Goal: Task Accomplishment & Management: Manage account settings

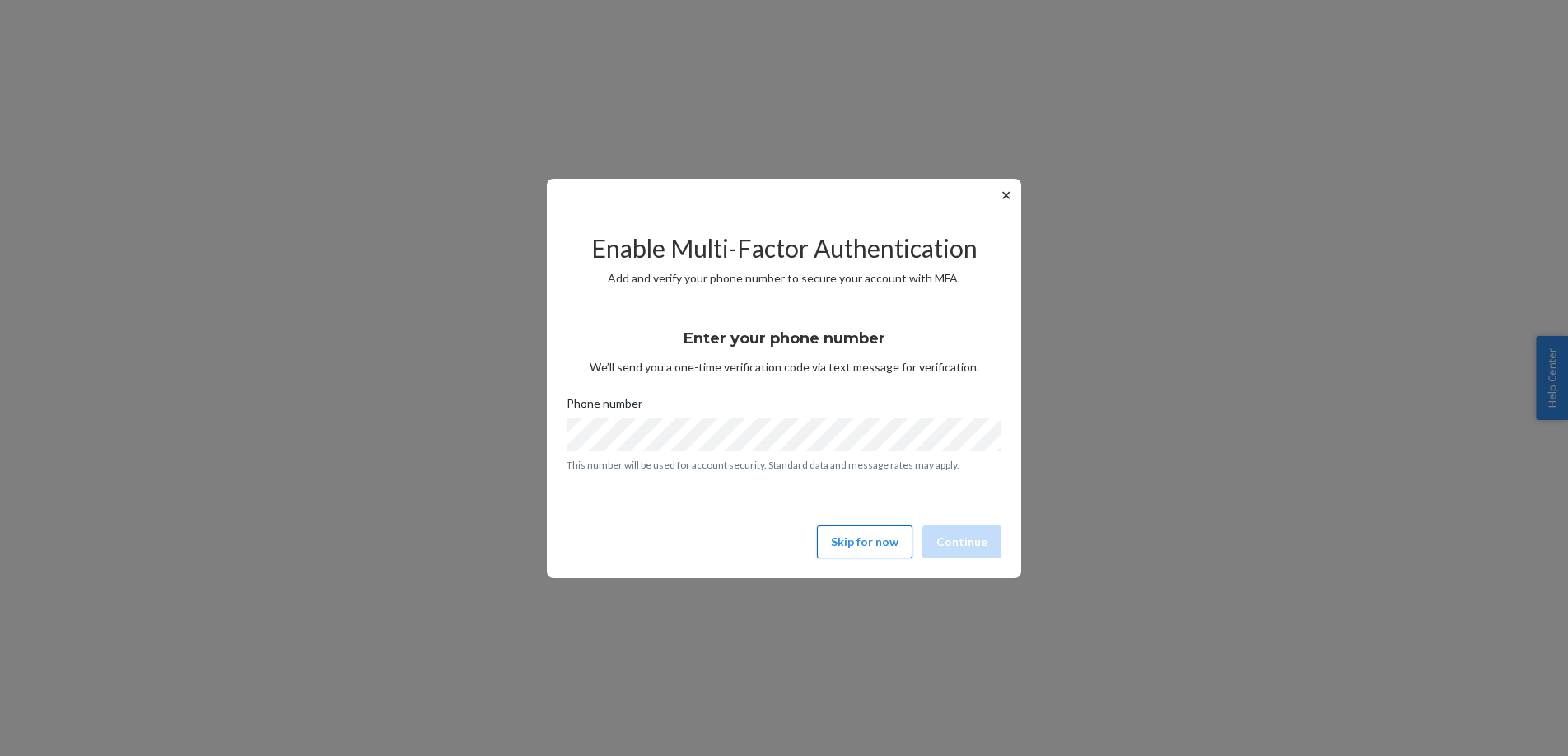
click at [868, 546] on button "Skip for now" at bounding box center [865, 541] width 96 height 33
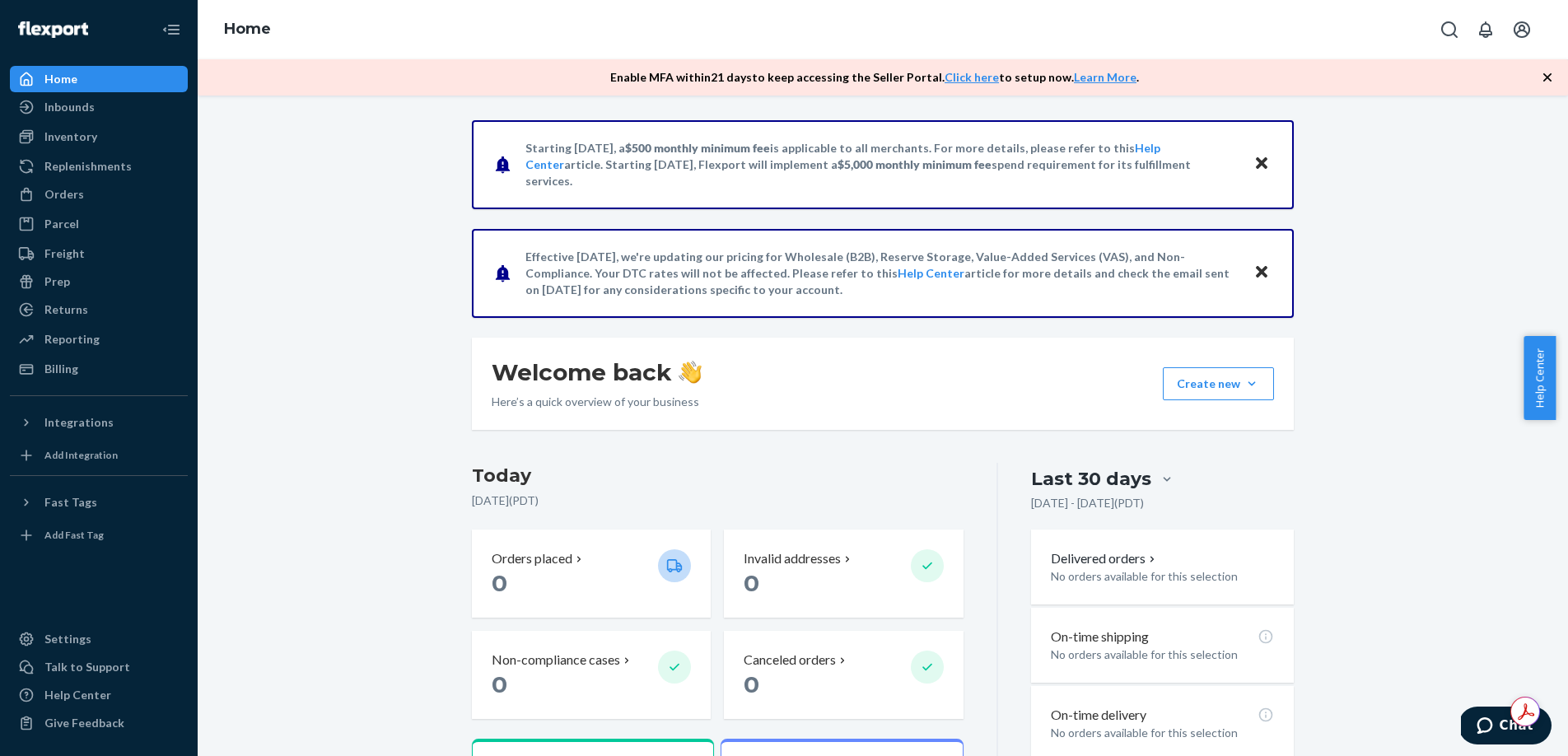
drag, startPoint x: 429, startPoint y: 343, endPoint x: 310, endPoint y: 425, distance: 144.5
click at [429, 343] on div "Starting [DATE], a $500 monthly minimum fee is applicable to all merchants. For…" at bounding box center [882, 560] width 1346 height 880
click at [65, 640] on div "Settings" at bounding box center [68, 638] width 47 height 16
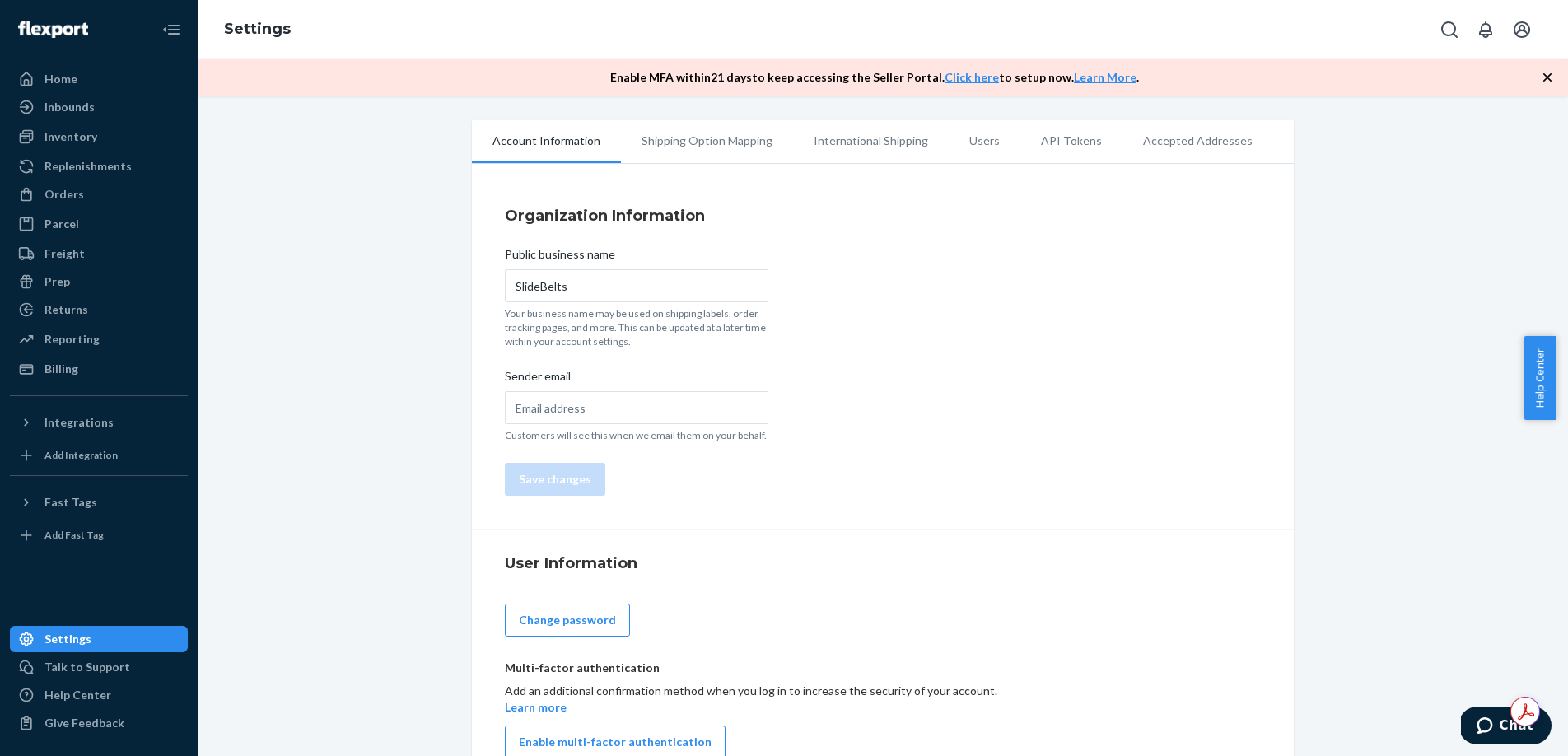
click at [976, 140] on li "Users" at bounding box center [985, 140] width 72 height 42
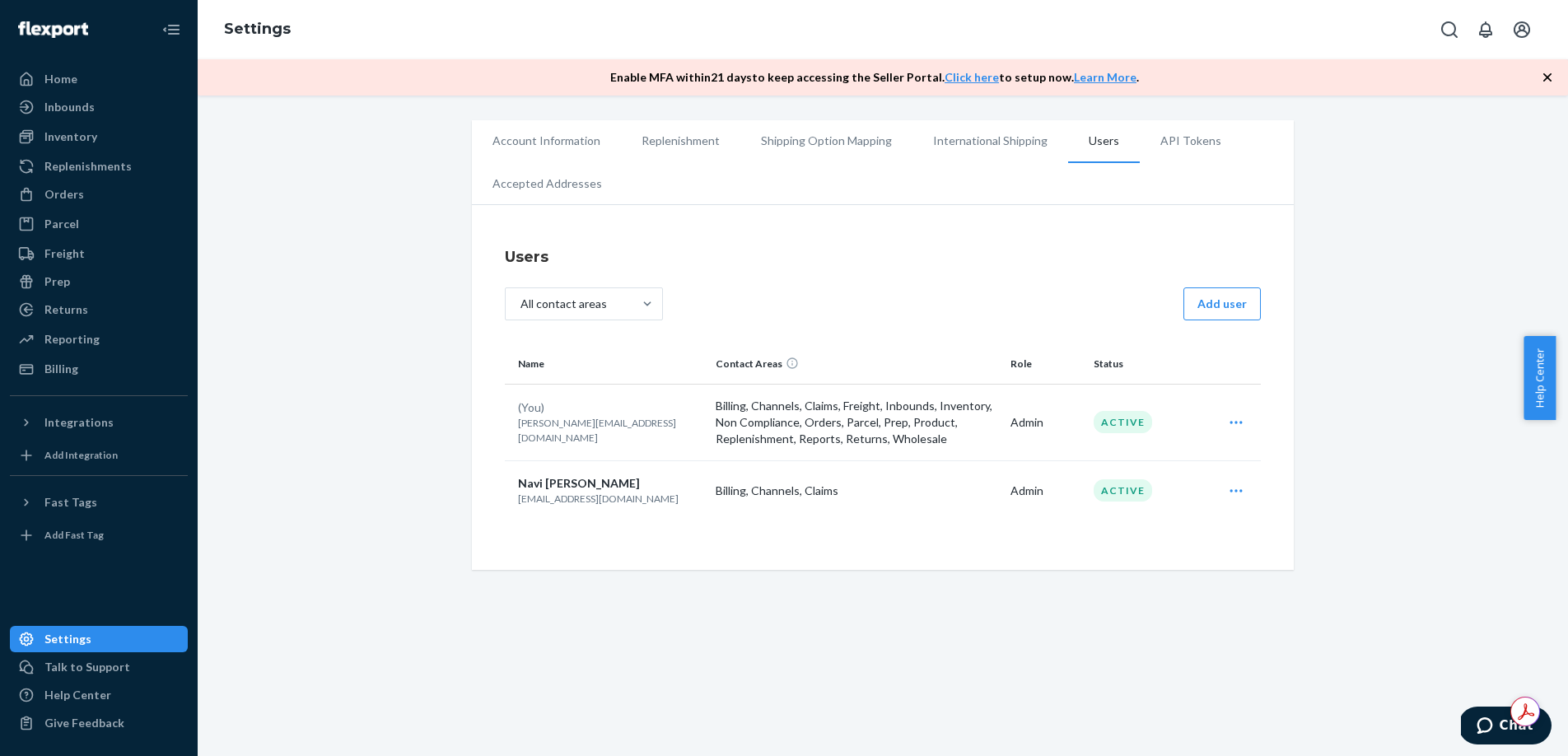
click at [1177, 320] on div "All contact areas Add user" at bounding box center [883, 305] width 756 height 37
click at [1204, 310] on button "Add user" at bounding box center [1223, 304] width 77 height 33
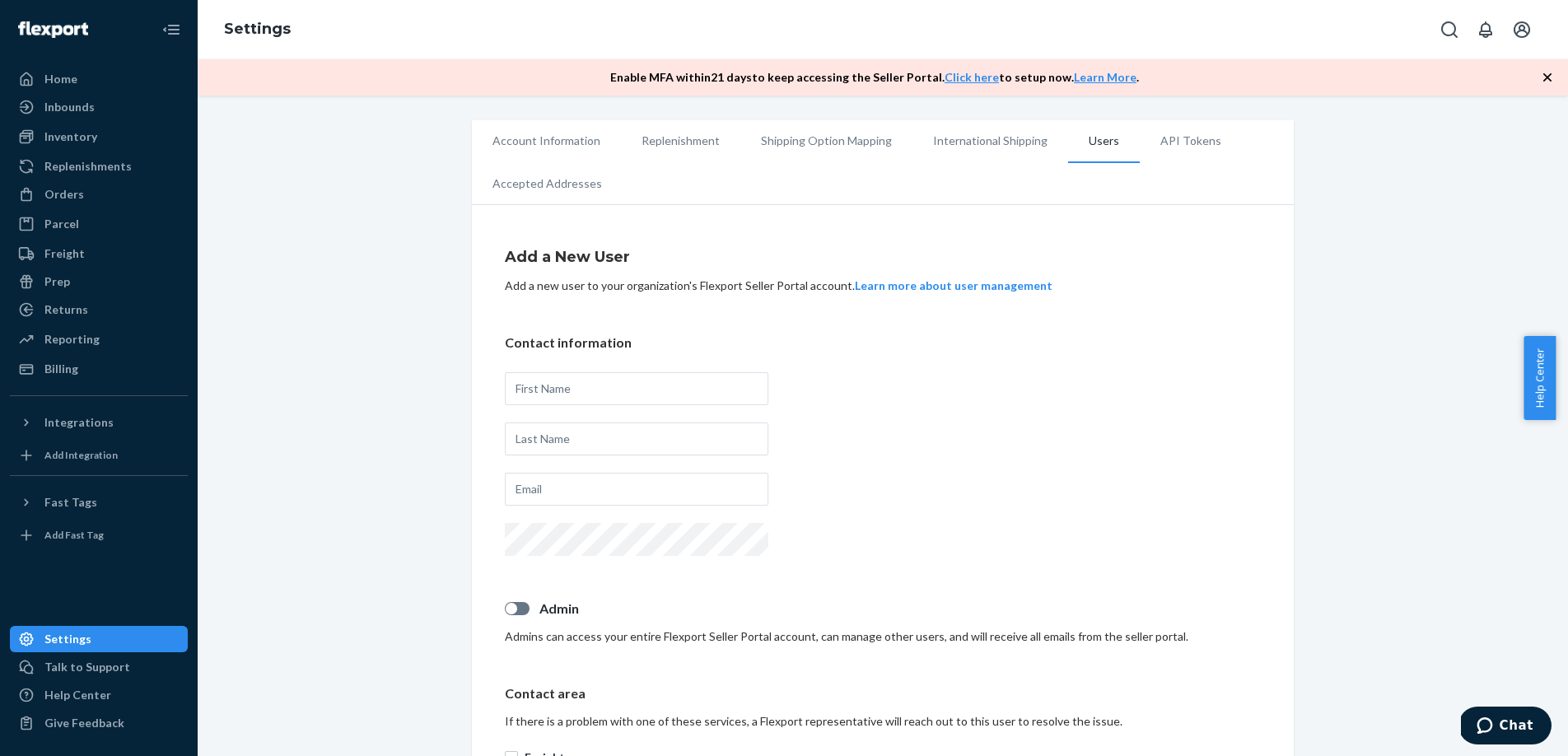
click at [435, 351] on div "Account Information Replenishment Shipping Option Mapping International Shippin…" at bounding box center [882, 694] width 1346 height 1149
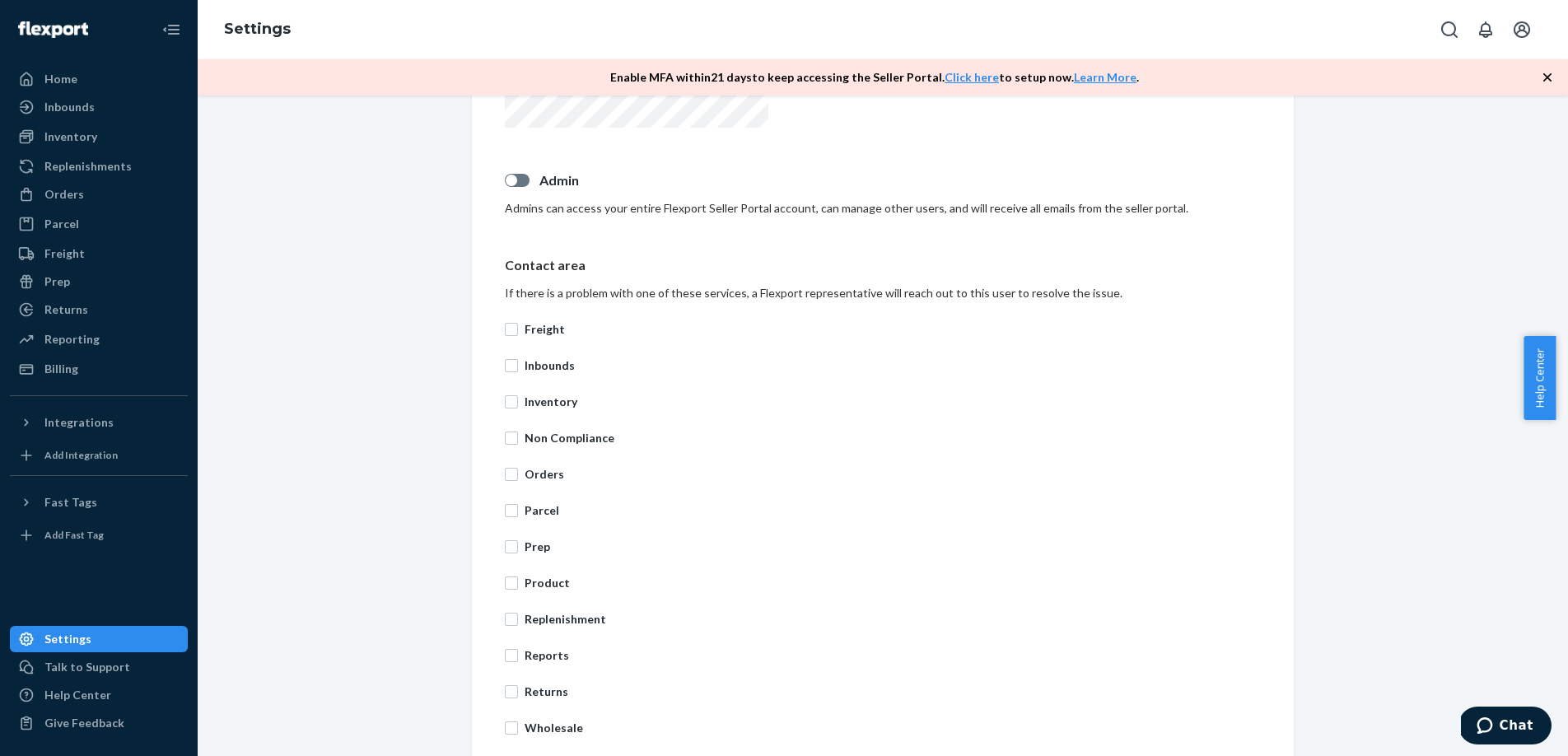
scroll to position [513, 0]
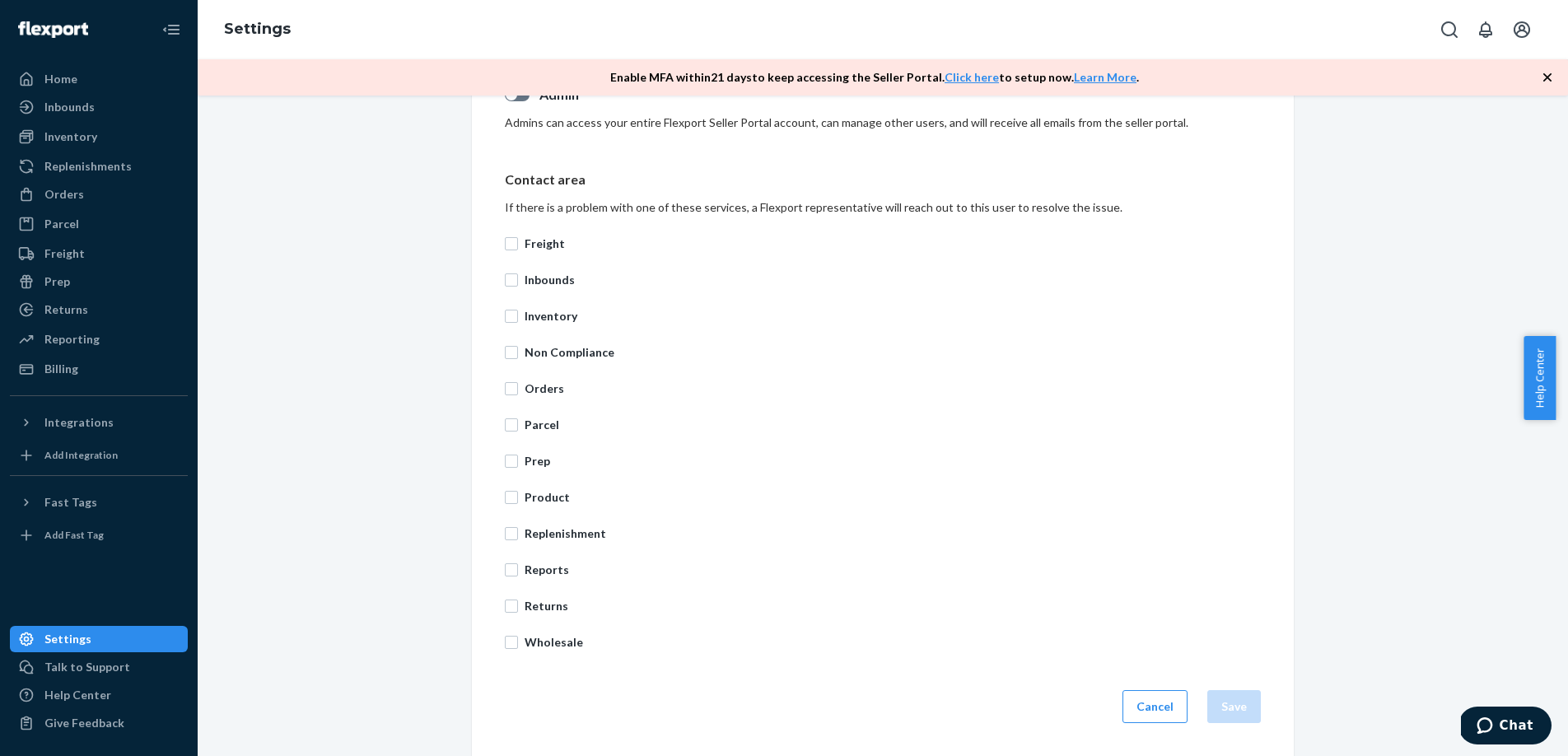
click at [1169, 709] on button "Cancel" at bounding box center [1155, 707] width 65 height 33
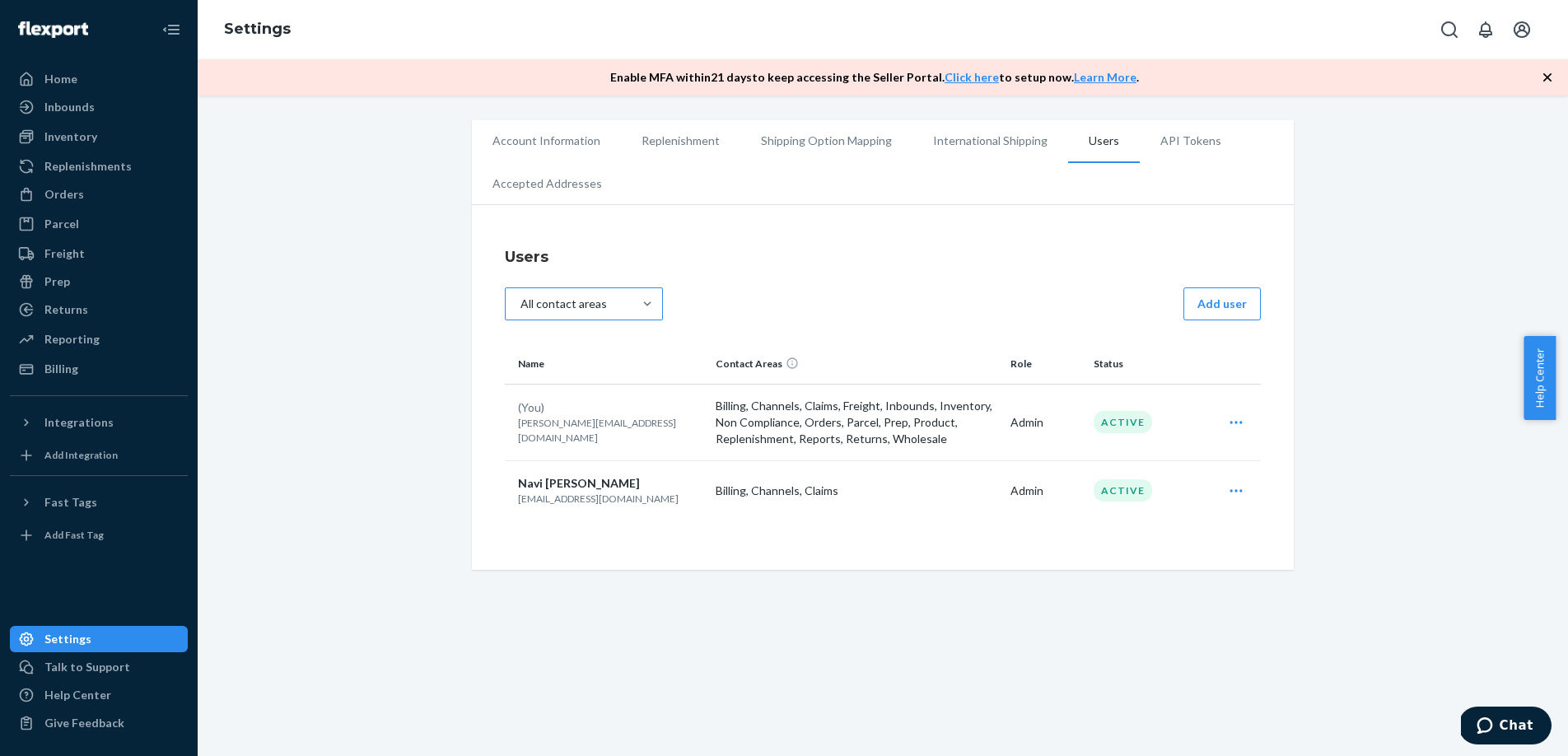
click at [580, 308] on div "All contact areas" at bounding box center [563, 304] width 86 height 16
click at [527, 304] on input "All contact areas" at bounding box center [527, 304] width 0 height 0
click at [414, 318] on div "Account Information Replenishment Shipping Option Mapping International Shippin…" at bounding box center [882, 344] width 1346 height 450
click at [1238, 309] on button "Add user" at bounding box center [1223, 304] width 77 height 33
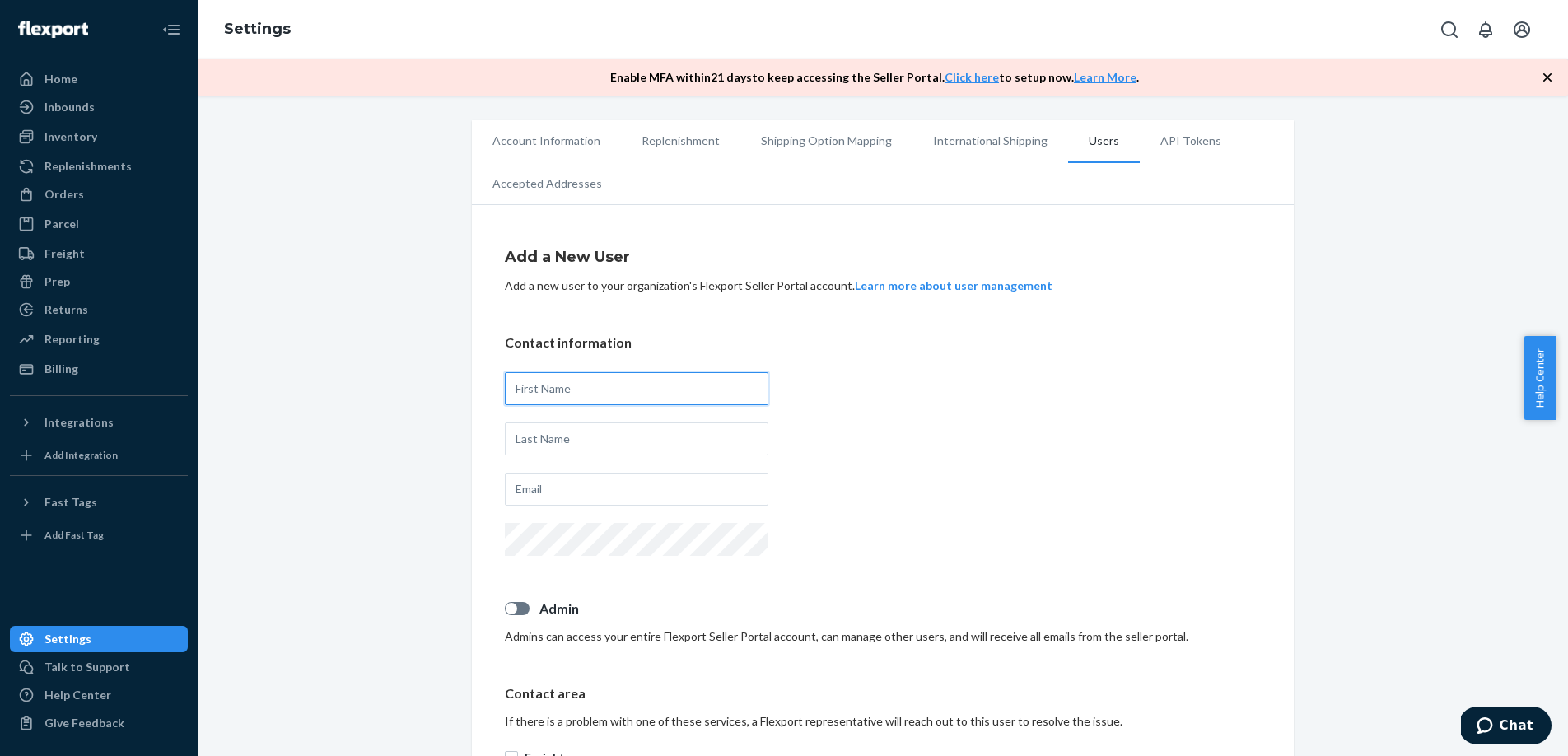
click at [622, 386] on input "text" at bounding box center [636, 389] width 264 height 33
type input "Brig"
type input "[PERSON_NAME]"
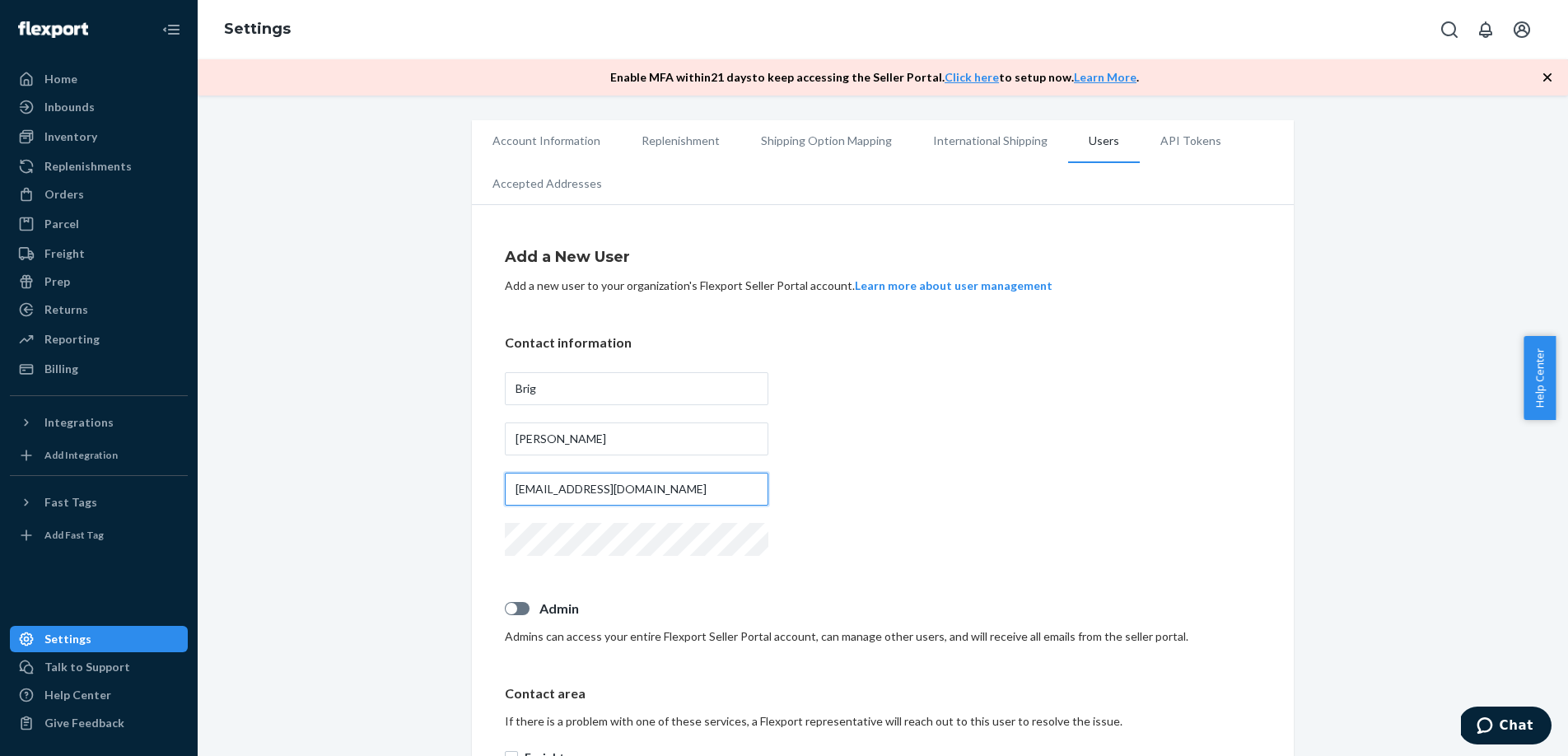
type input "[EMAIL_ADDRESS][DOMAIN_NAME]"
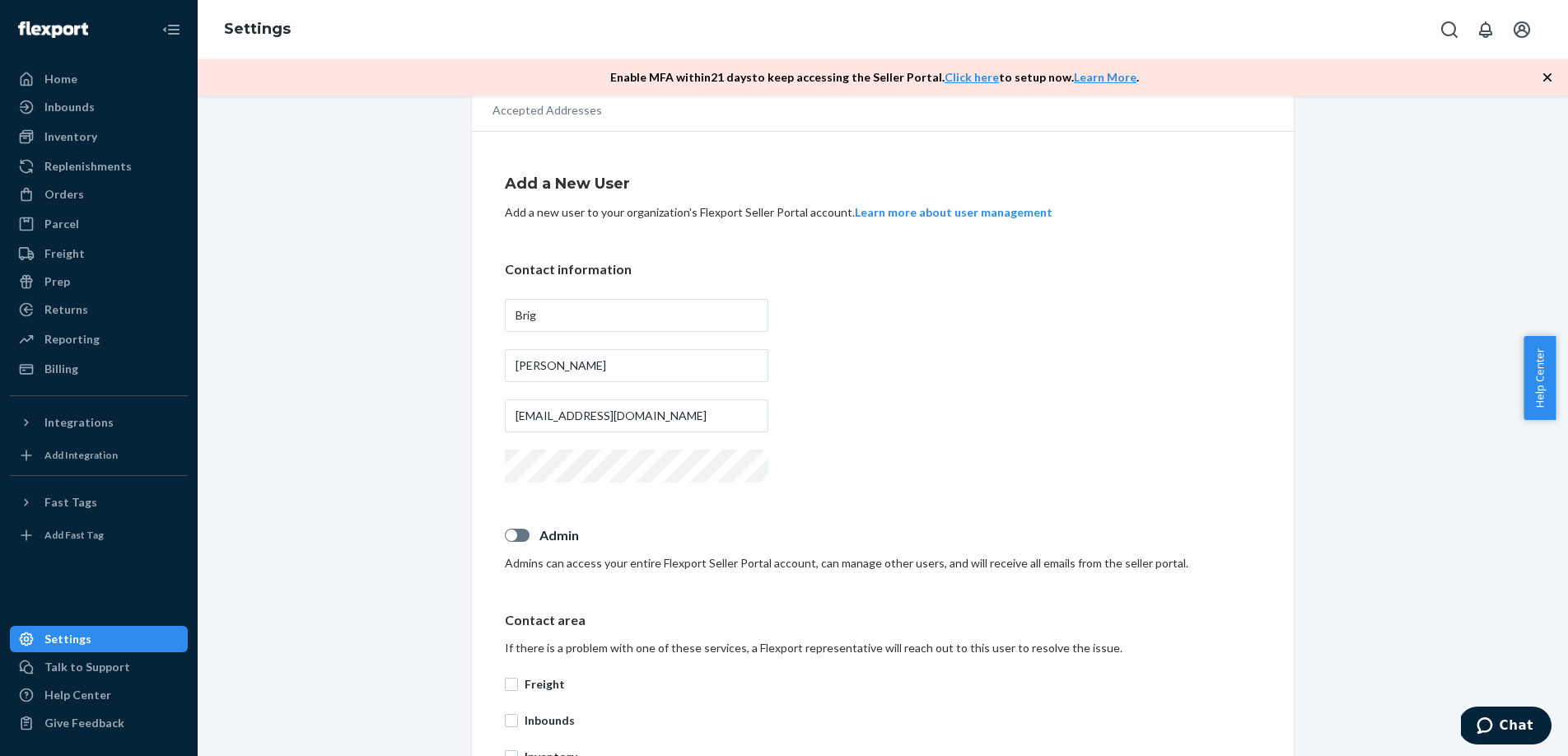
scroll to position [159, 0]
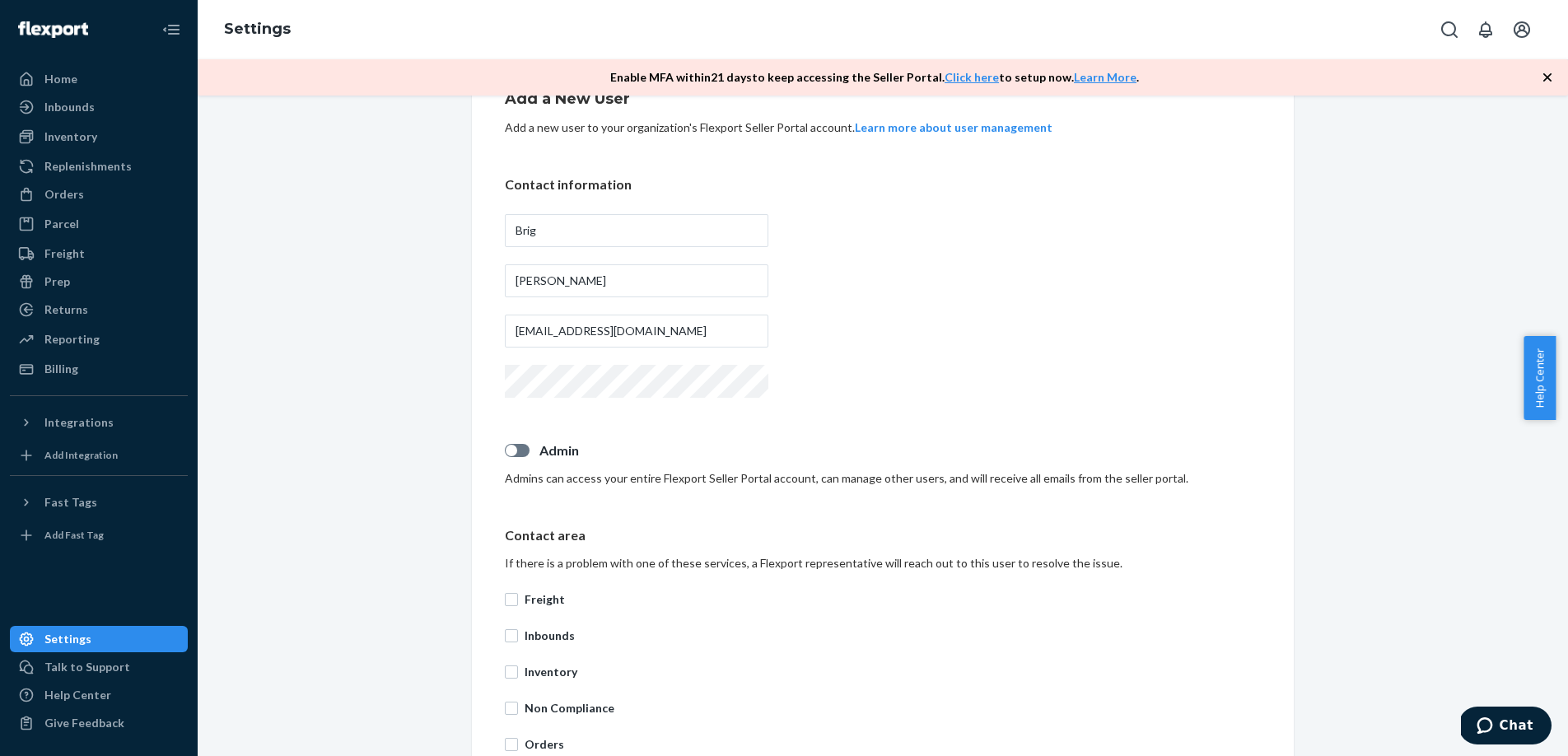
click at [541, 444] on p "Admin" at bounding box center [901, 451] width 722 height 19
click at [505, 456] on input "Admin" at bounding box center [504, 456] width 1 height 1
checkbox input "true"
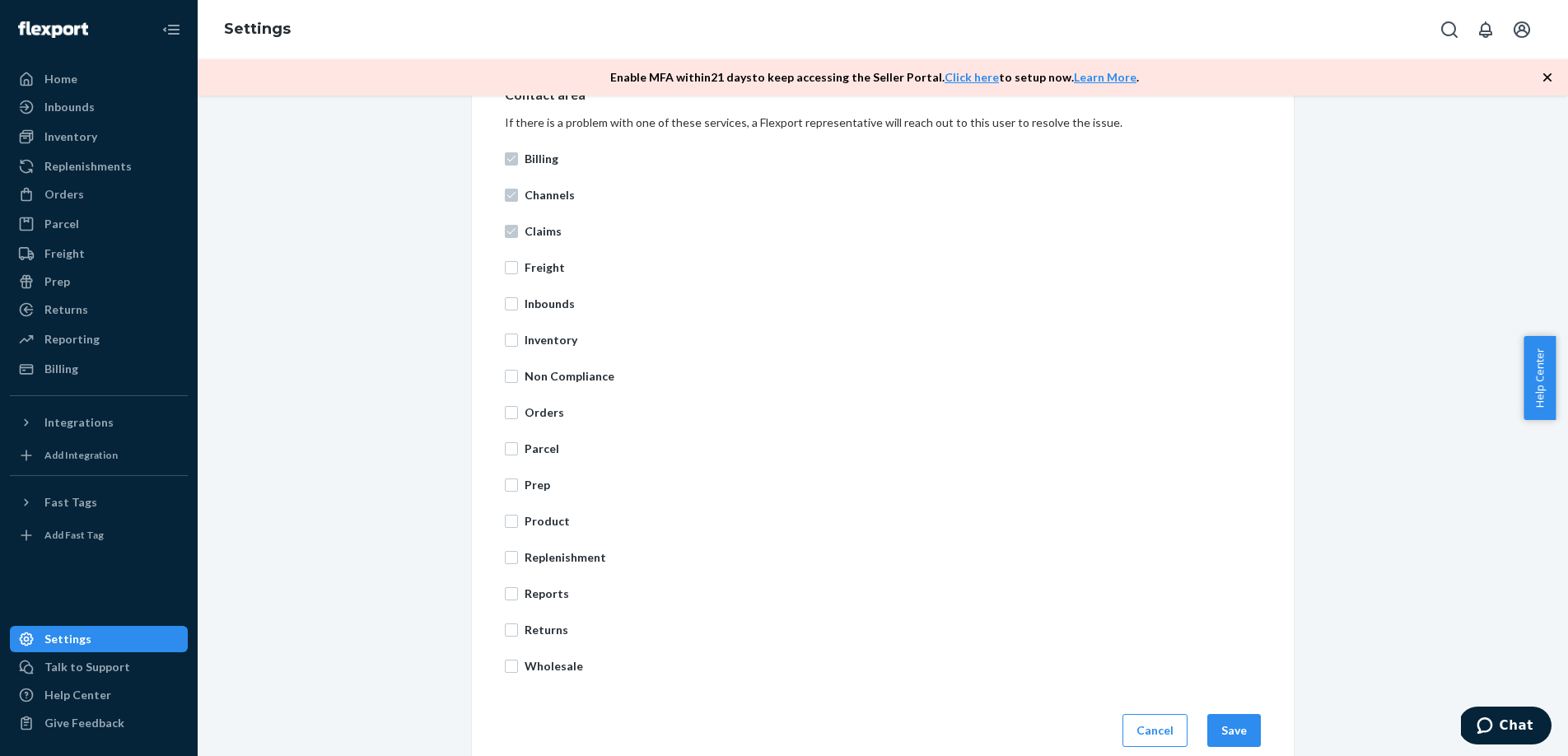
scroll to position [623, 0]
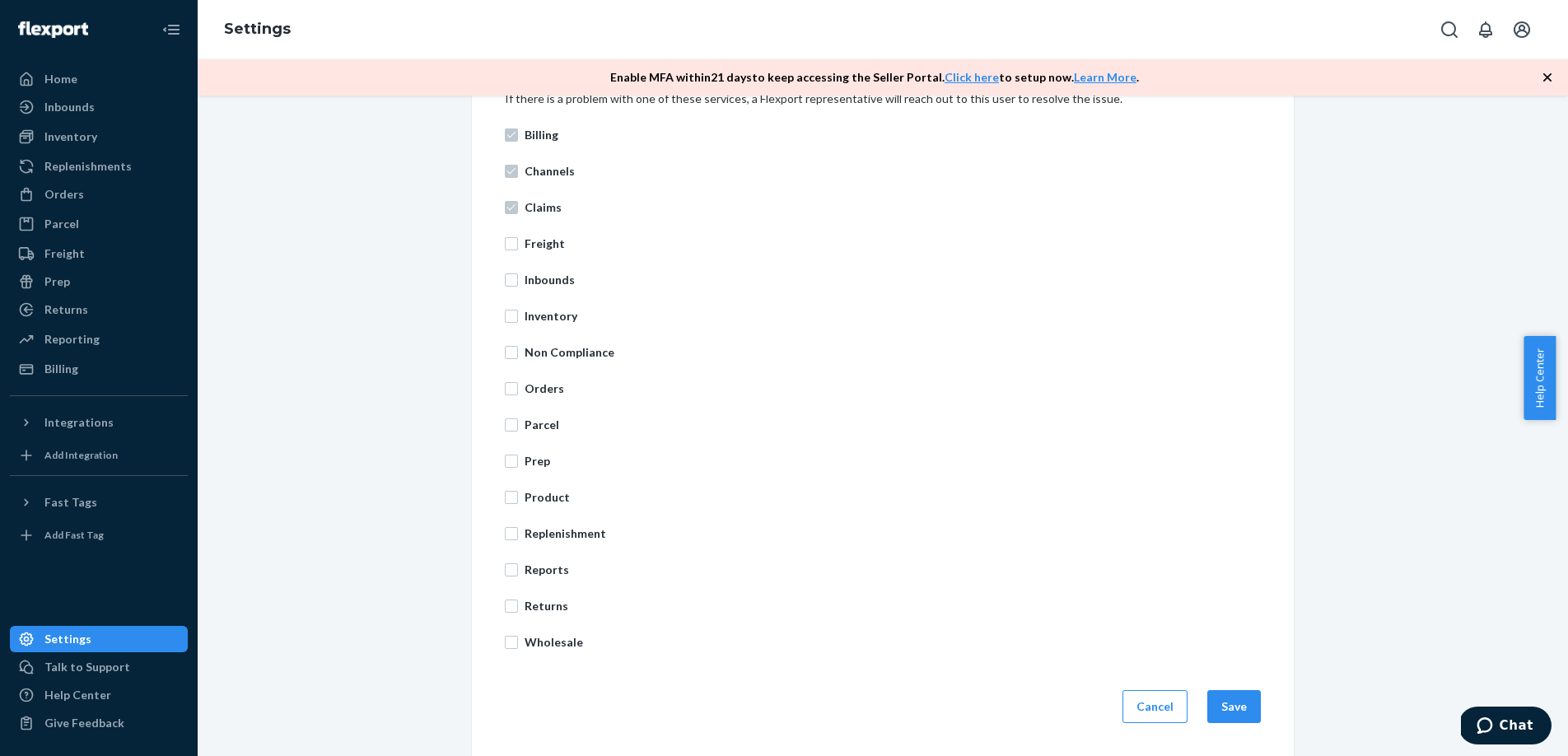
drag, startPoint x: 544, startPoint y: 241, endPoint x: 545, endPoint y: 255, distance: 14.0
click at [546, 241] on p "Freight" at bounding box center [892, 244] width 736 height 16
click at [518, 241] on input "Freight" at bounding box center [512, 244] width 14 height 14
checkbox input "true"
click at [541, 279] on p "Inbounds" at bounding box center [892, 279] width 736 height 16
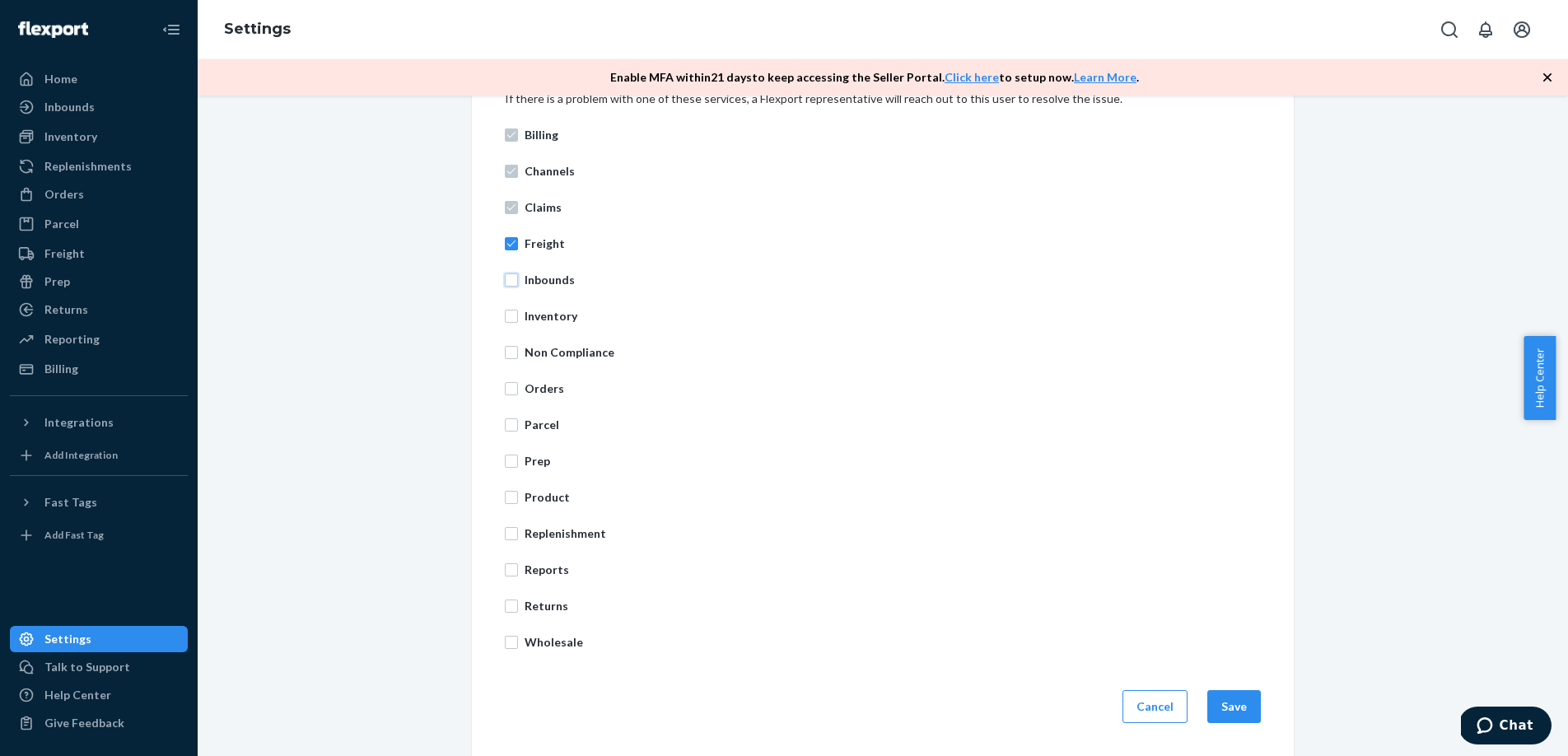
click at [518, 279] on input "Inbounds" at bounding box center [512, 280] width 14 height 14
checkbox input "true"
drag, startPoint x: 544, startPoint y: 321, endPoint x: 542, endPoint y: 336, distance: 15.1
click at [544, 321] on p "Inventory" at bounding box center [892, 315] width 736 height 16
click at [518, 321] on input "Inventory" at bounding box center [512, 316] width 14 height 14
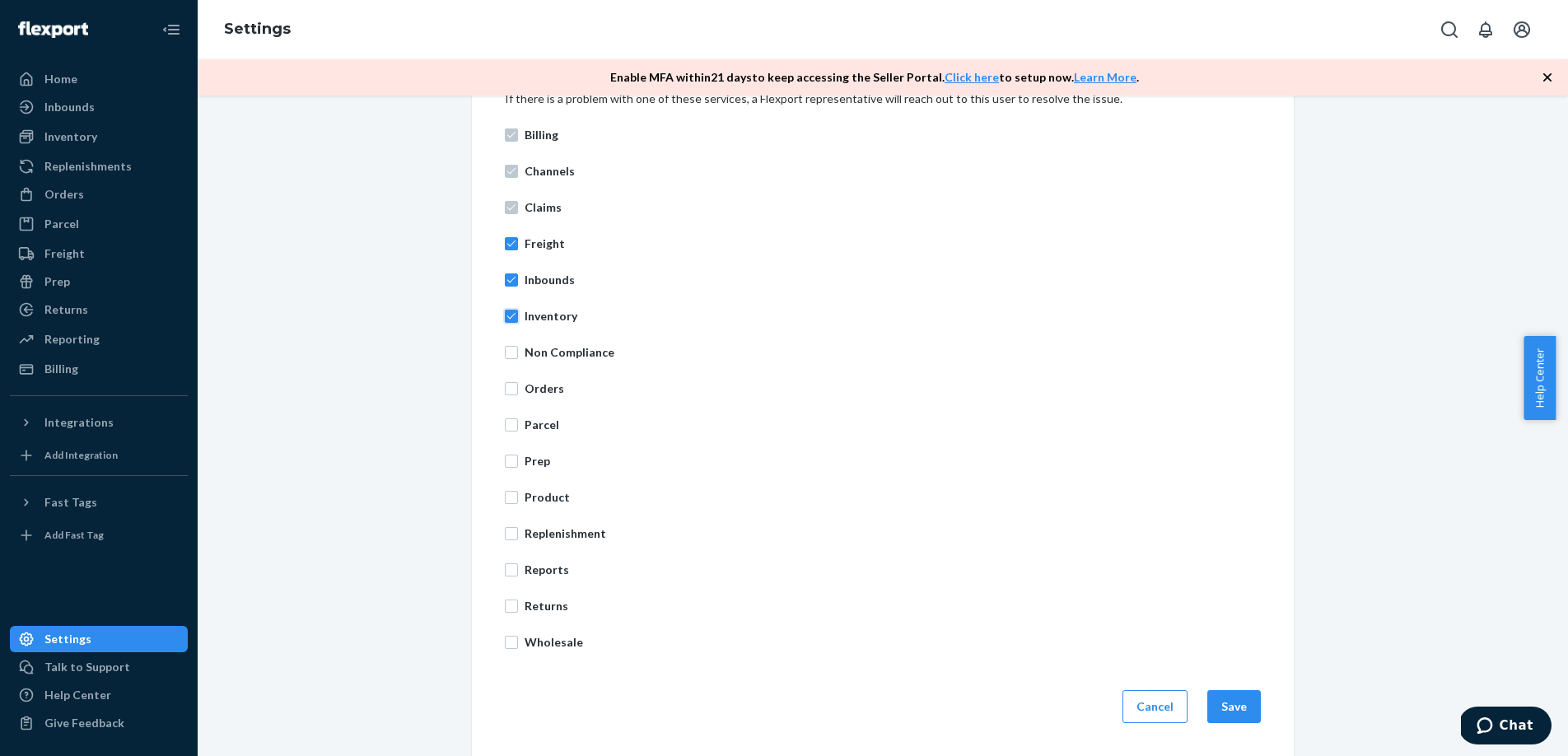
checkbox input "true"
drag, startPoint x: 542, startPoint y: 350, endPoint x: 541, endPoint y: 374, distance: 24.0
click at [542, 350] on p "Non Compliance" at bounding box center [892, 352] width 736 height 16
click at [518, 350] on input "Non Compliance" at bounding box center [512, 353] width 14 height 14
checkbox input "true"
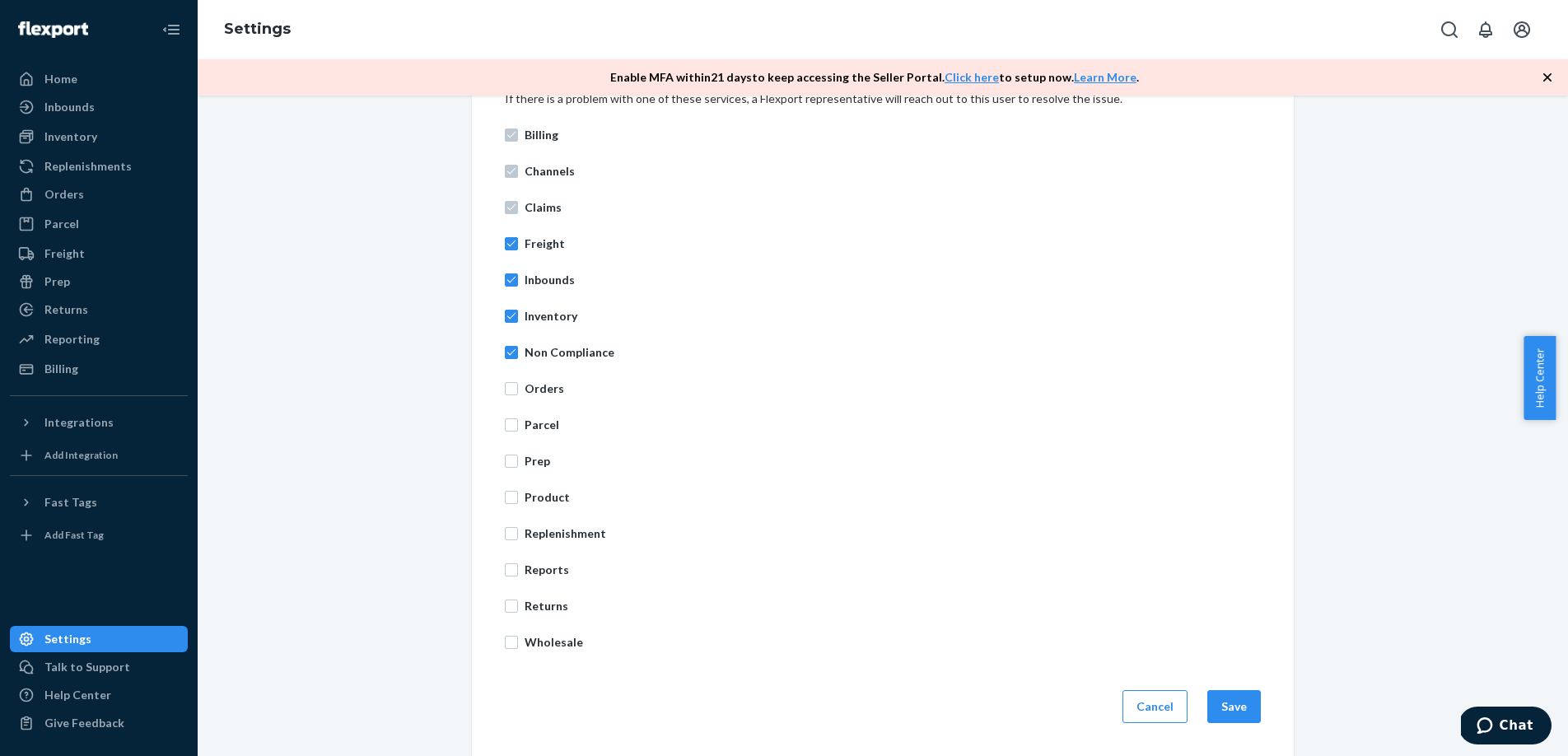
click at [537, 394] on p "Orders" at bounding box center [892, 388] width 736 height 16
click at [518, 394] on input "Orders" at bounding box center [512, 389] width 14 height 14
checkbox input "true"
click at [530, 435] on div "Billing Channels Claims Freight Inbounds Inventory Non Compliance Orders Parcel…" at bounding box center [883, 389] width 756 height 543
click at [528, 463] on p "Prep" at bounding box center [892, 460] width 736 height 16
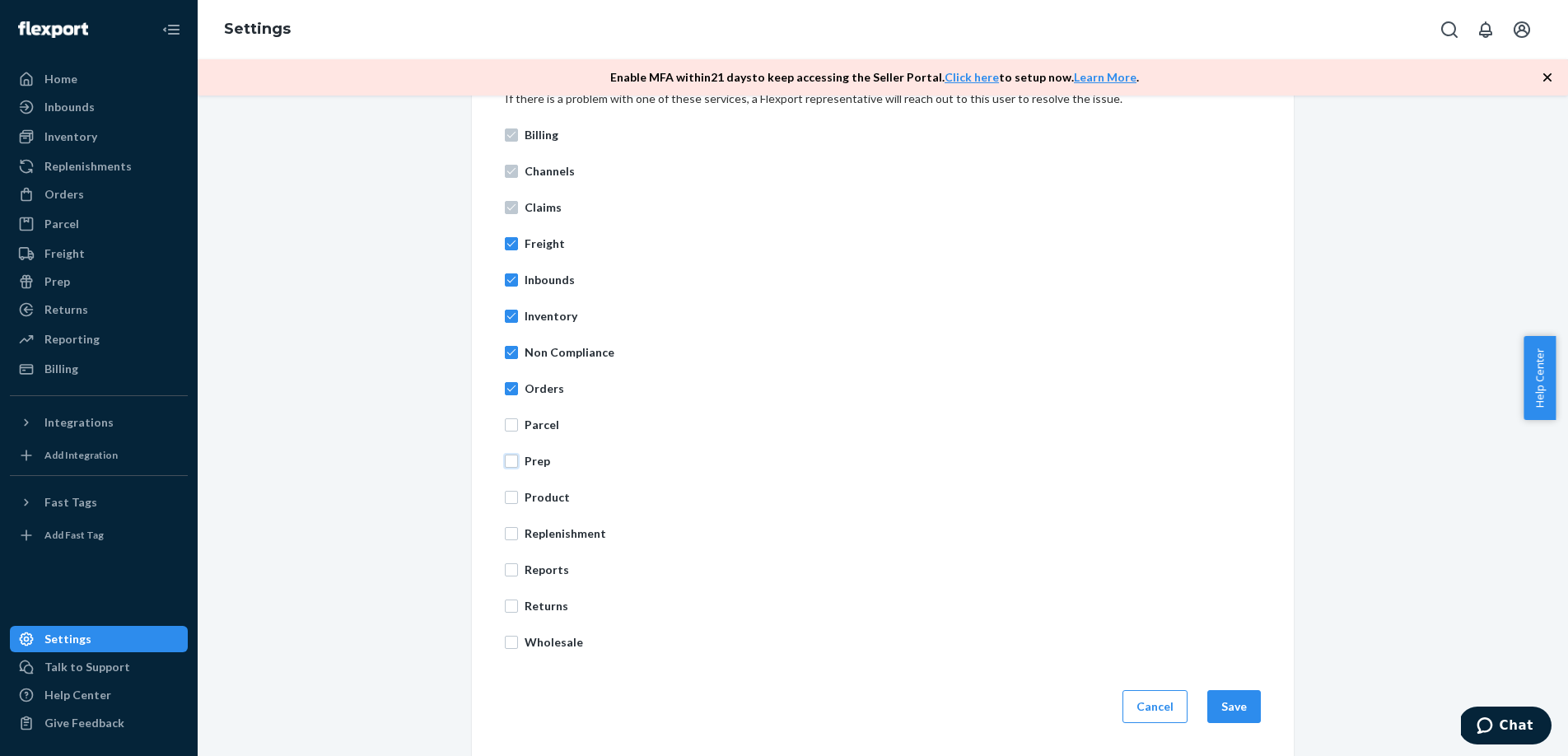
click at [518, 463] on input "Prep" at bounding box center [512, 461] width 14 height 14
checkbox input "true"
click at [533, 411] on div "Billing Channels Claims Freight Inbounds Inventory Non Compliance Orders Parcel…" at bounding box center [883, 389] width 756 height 543
drag, startPoint x: 534, startPoint y: 425, endPoint x: 525, endPoint y: 457, distance: 33.2
click at [534, 426] on p "Parcel" at bounding box center [892, 424] width 736 height 16
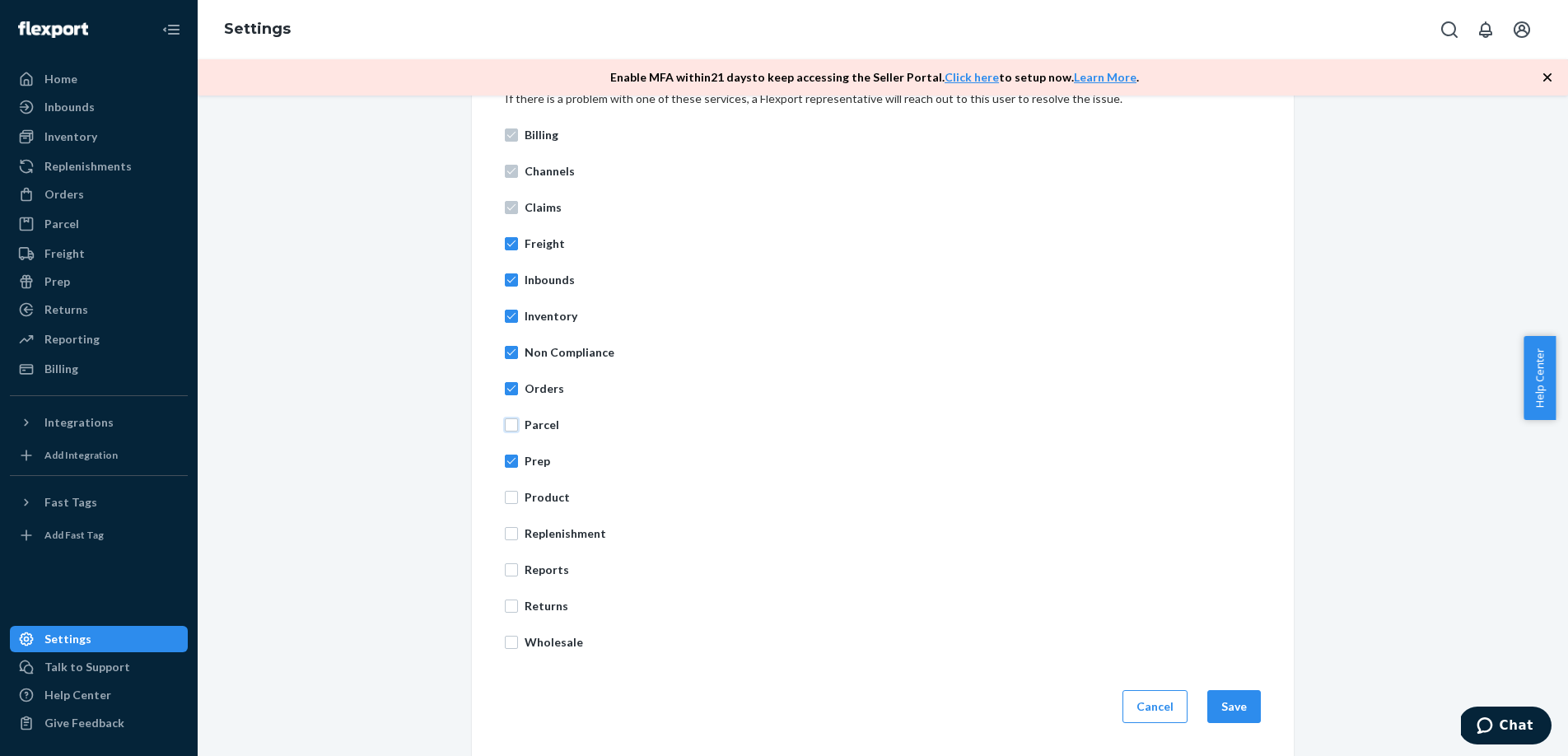
click at [518, 426] on input "Parcel" at bounding box center [512, 425] width 14 height 14
checkbox input "true"
click at [527, 496] on p "Product" at bounding box center [892, 497] width 736 height 16
click at [518, 496] on input "Product" at bounding box center [512, 498] width 14 height 14
checkbox input "true"
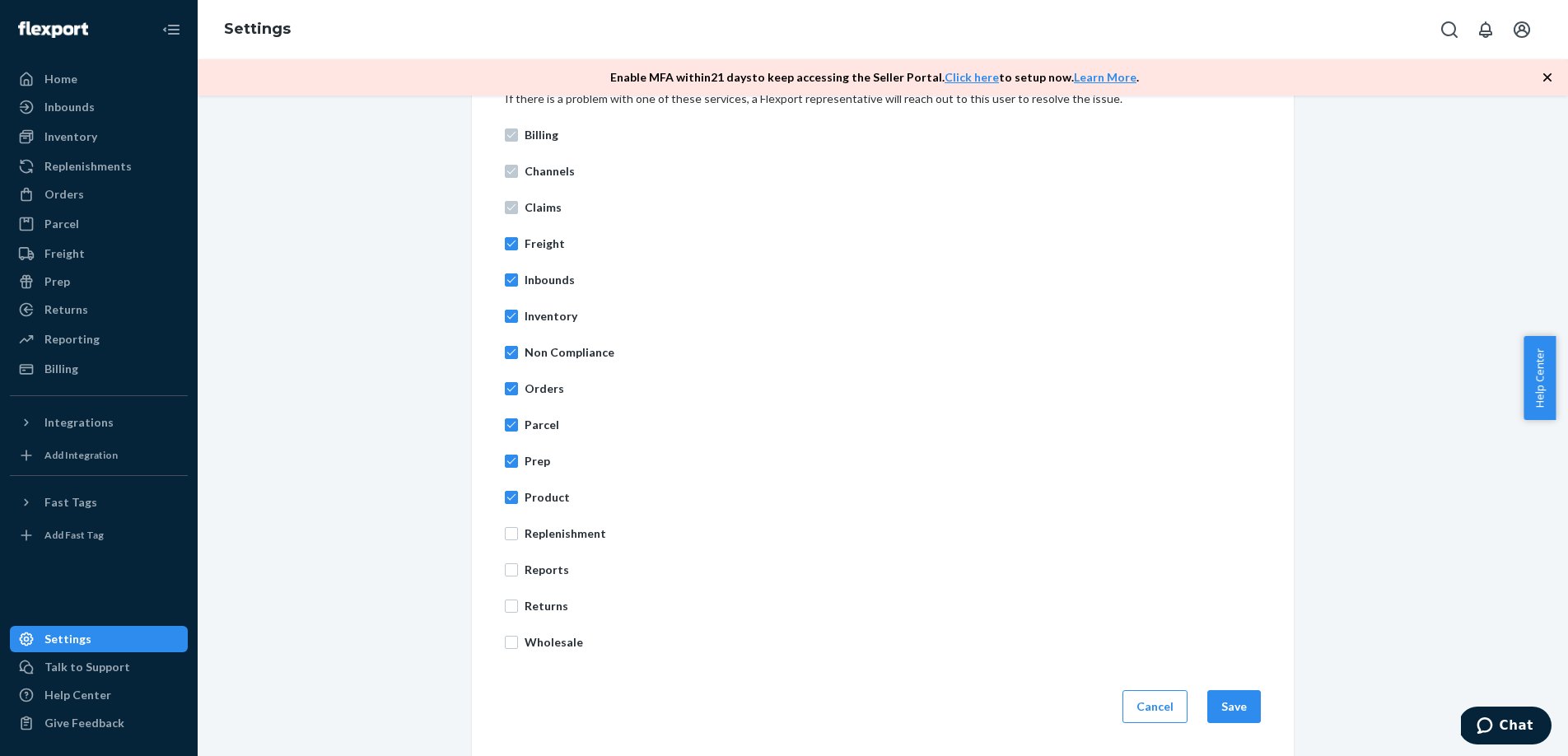
click at [527, 530] on p "Replenishment" at bounding box center [892, 533] width 736 height 16
click at [518, 530] on input "Replenishment" at bounding box center [512, 534] width 14 height 14
checkbox input "true"
click at [529, 567] on p "Reports" at bounding box center [892, 569] width 736 height 16
click at [518, 567] on input "Reports" at bounding box center [512, 569] width 14 height 14
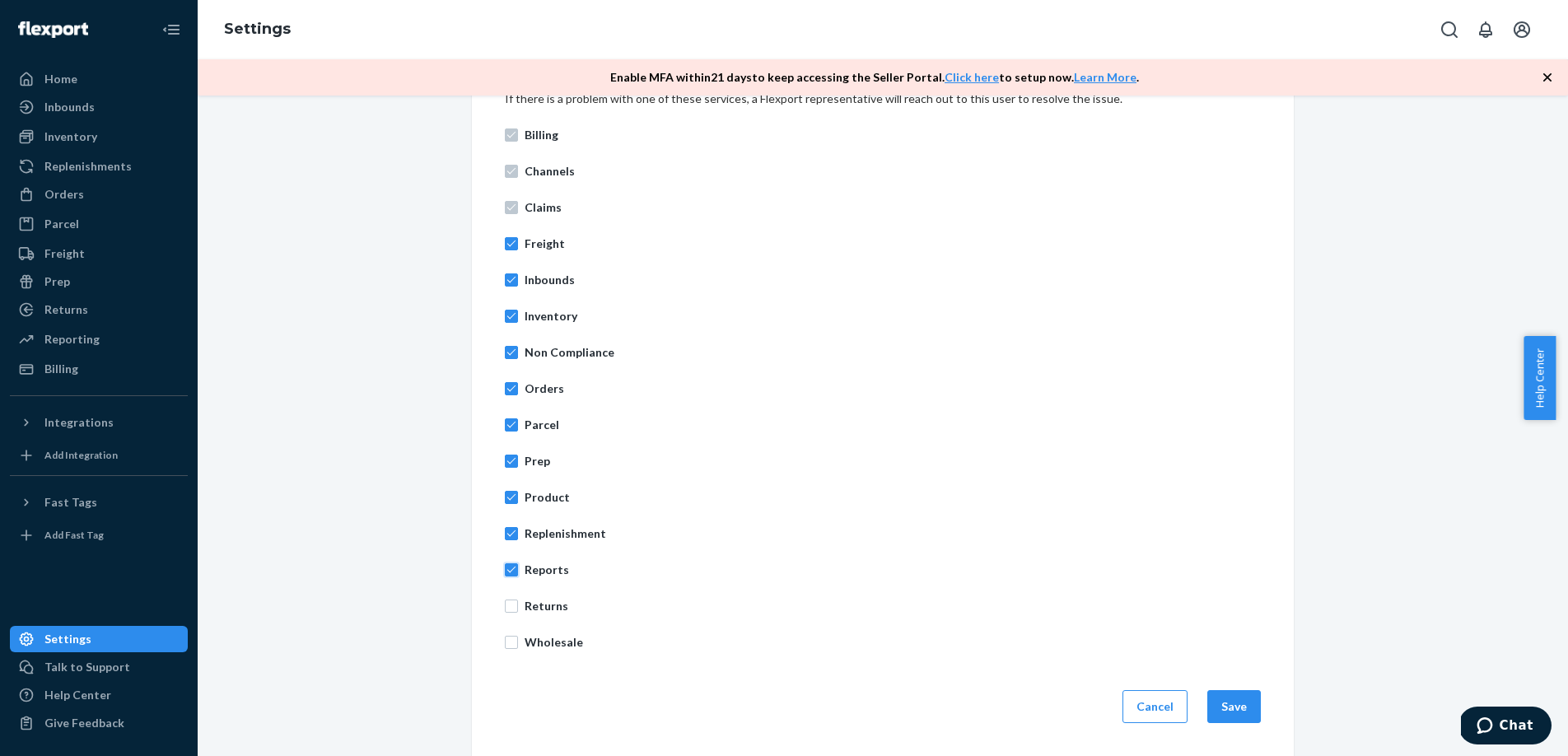
checkbox input "true"
drag, startPoint x: 529, startPoint y: 594, endPoint x: 538, endPoint y: 631, distance: 38.1
click at [529, 595] on div "Billing Channels Claims Freight Inbounds Inventory Non Compliance Orders Parcel…" at bounding box center [883, 389] width 756 height 543
click at [540, 619] on div "Billing Channels Claims Freight Inbounds Inventory Non Compliance Orders Parcel…" at bounding box center [883, 389] width 756 height 543
drag, startPoint x: 544, startPoint y: 607, endPoint x: 544, endPoint y: 632, distance: 25.0
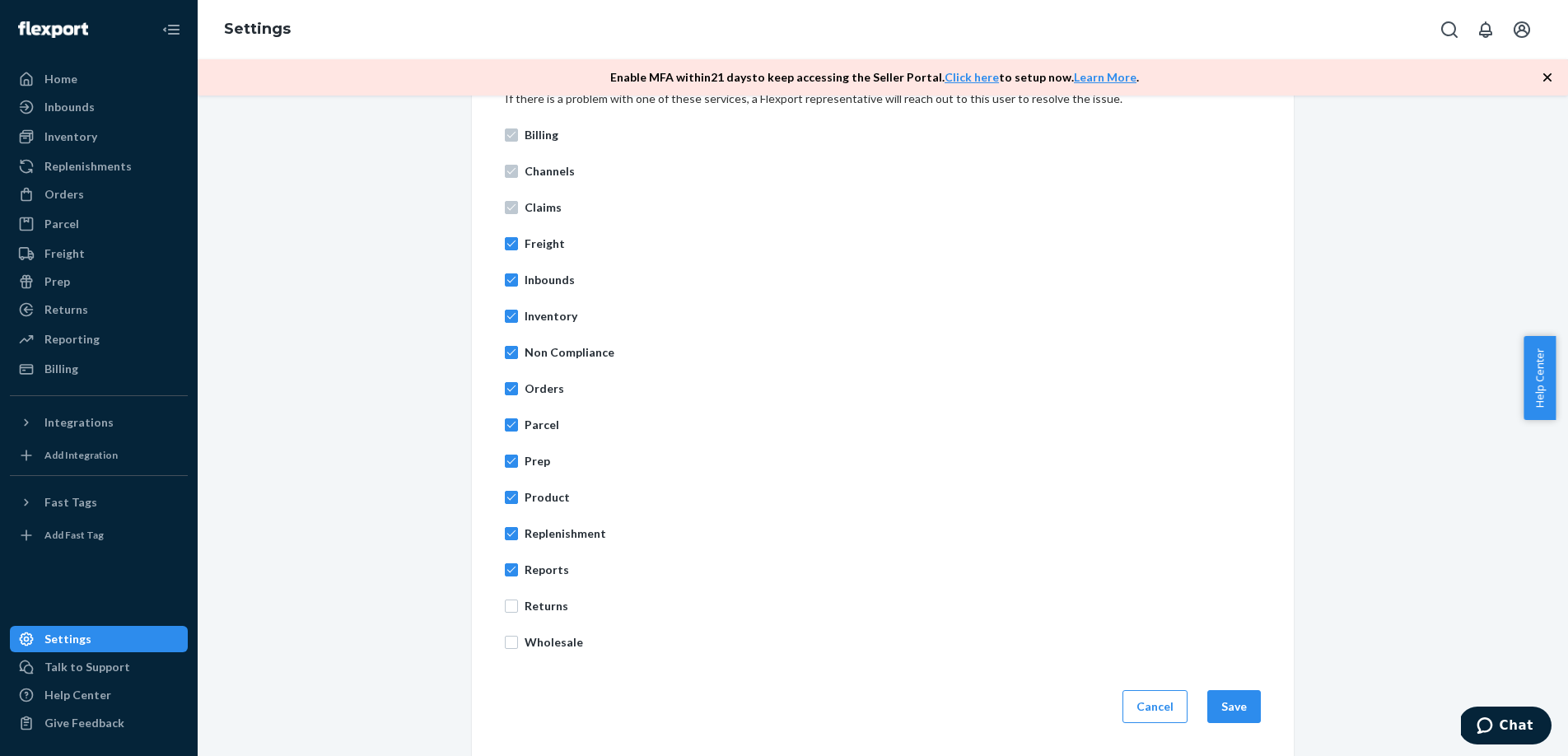
click at [544, 609] on p "Returns" at bounding box center [892, 605] width 736 height 16
click at [518, 609] on input "Returns" at bounding box center [512, 606] width 14 height 14
checkbox input "true"
click at [545, 632] on div "Billing Channels Claims Freight Inbounds Inventory Non Compliance Orders Parcel…" at bounding box center [883, 389] width 756 height 543
drag, startPoint x: 556, startPoint y: 646, endPoint x: 566, endPoint y: 640, distance: 11.7
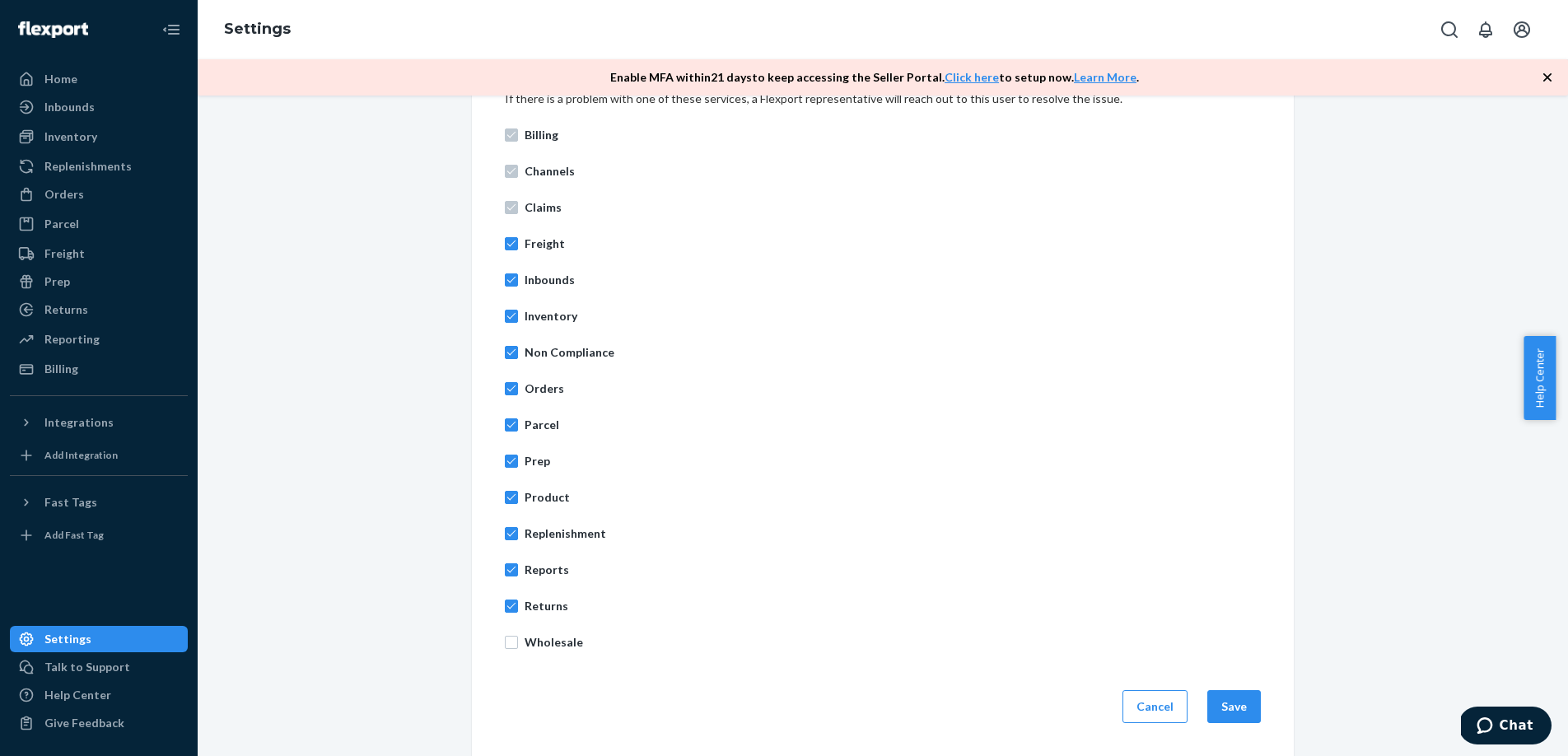
click at [556, 646] on p "Wholesale" at bounding box center [892, 642] width 736 height 16
click at [518, 646] on input "Wholesale" at bounding box center [512, 642] width 14 height 14
checkbox input "true"
click at [1233, 699] on button "Save" at bounding box center [1233, 707] width 53 height 33
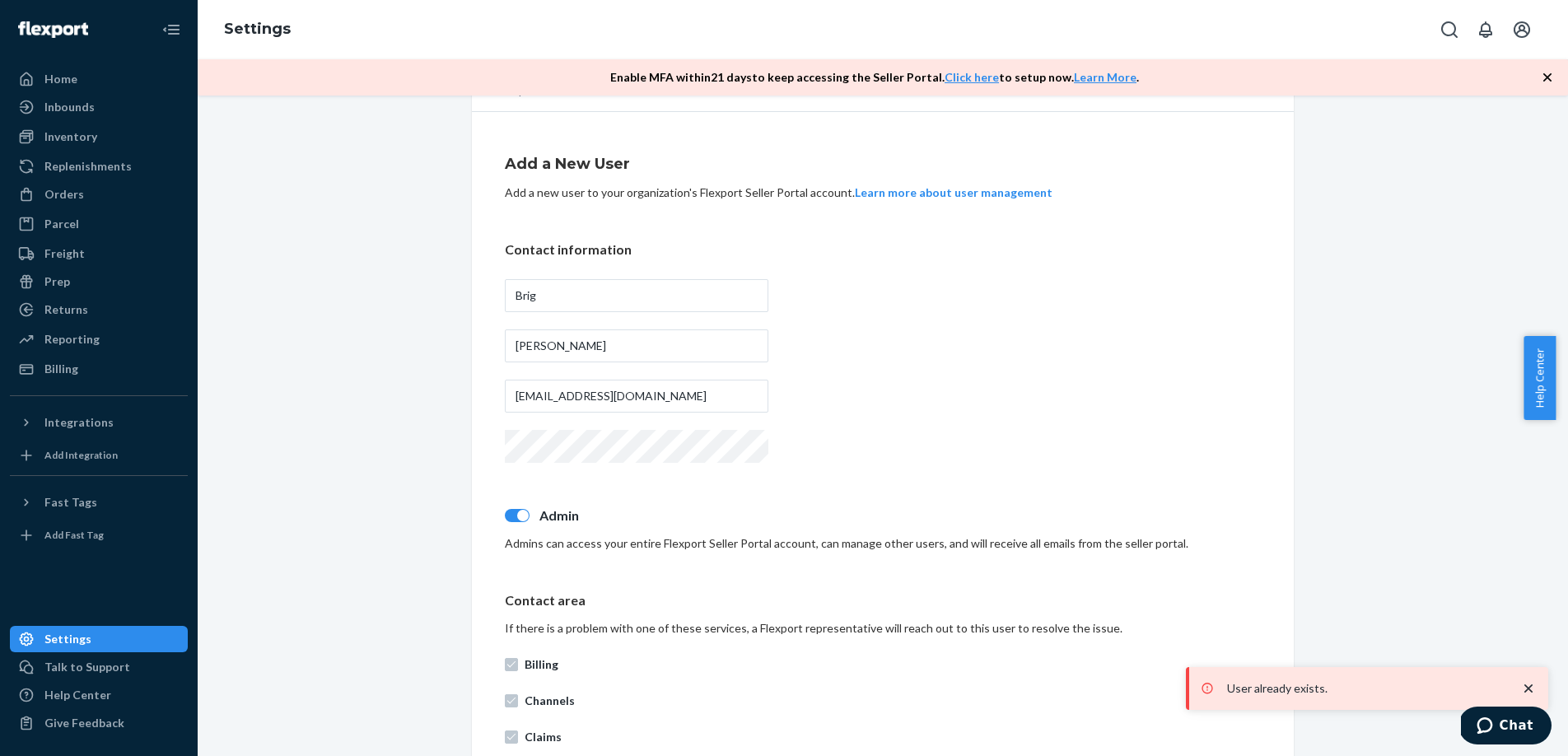
scroll to position [32, 0]
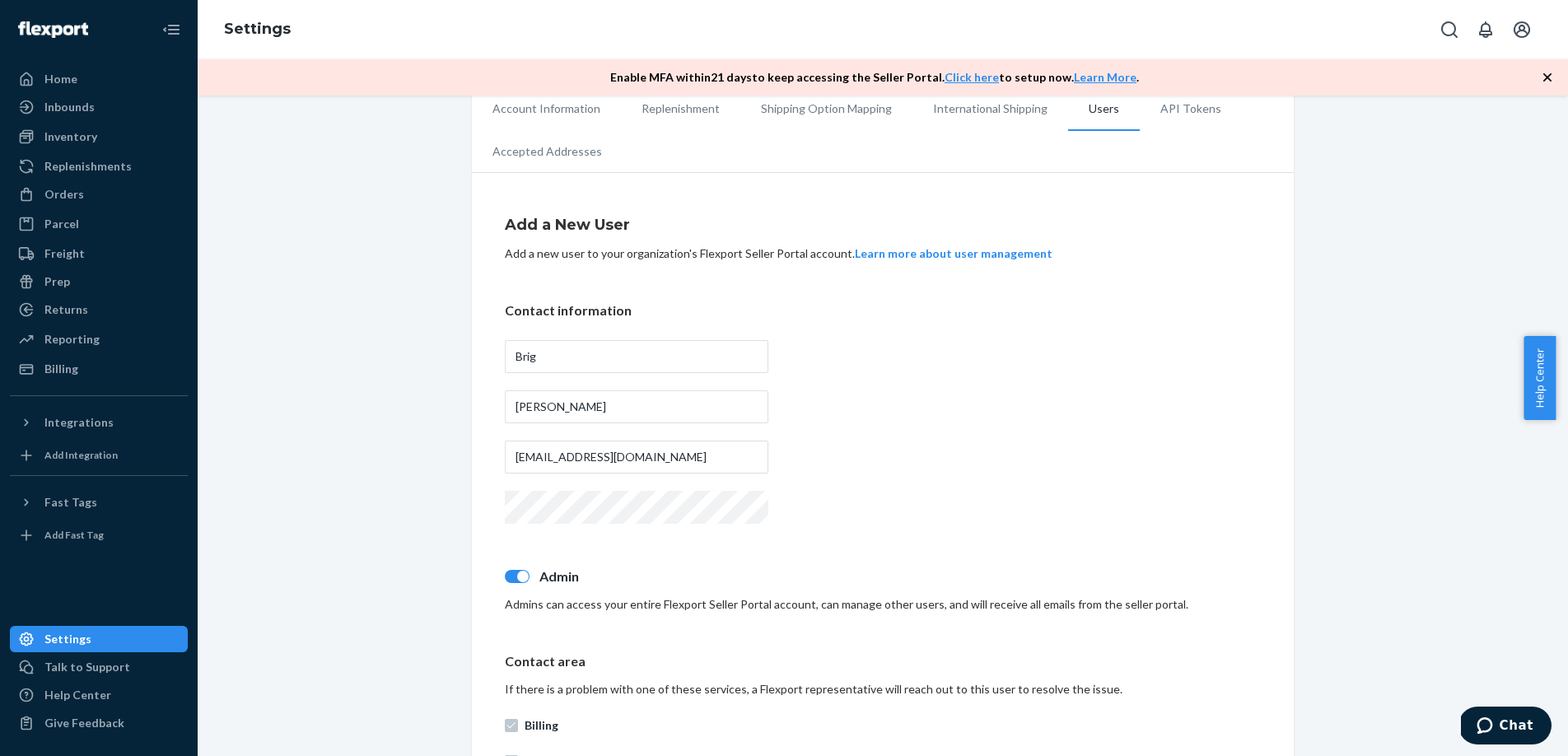
click at [1072, 485] on div "Contact information [PERSON_NAME] [EMAIL_ADDRESS][DOMAIN_NAME]" at bounding box center [883, 415] width 756 height 226
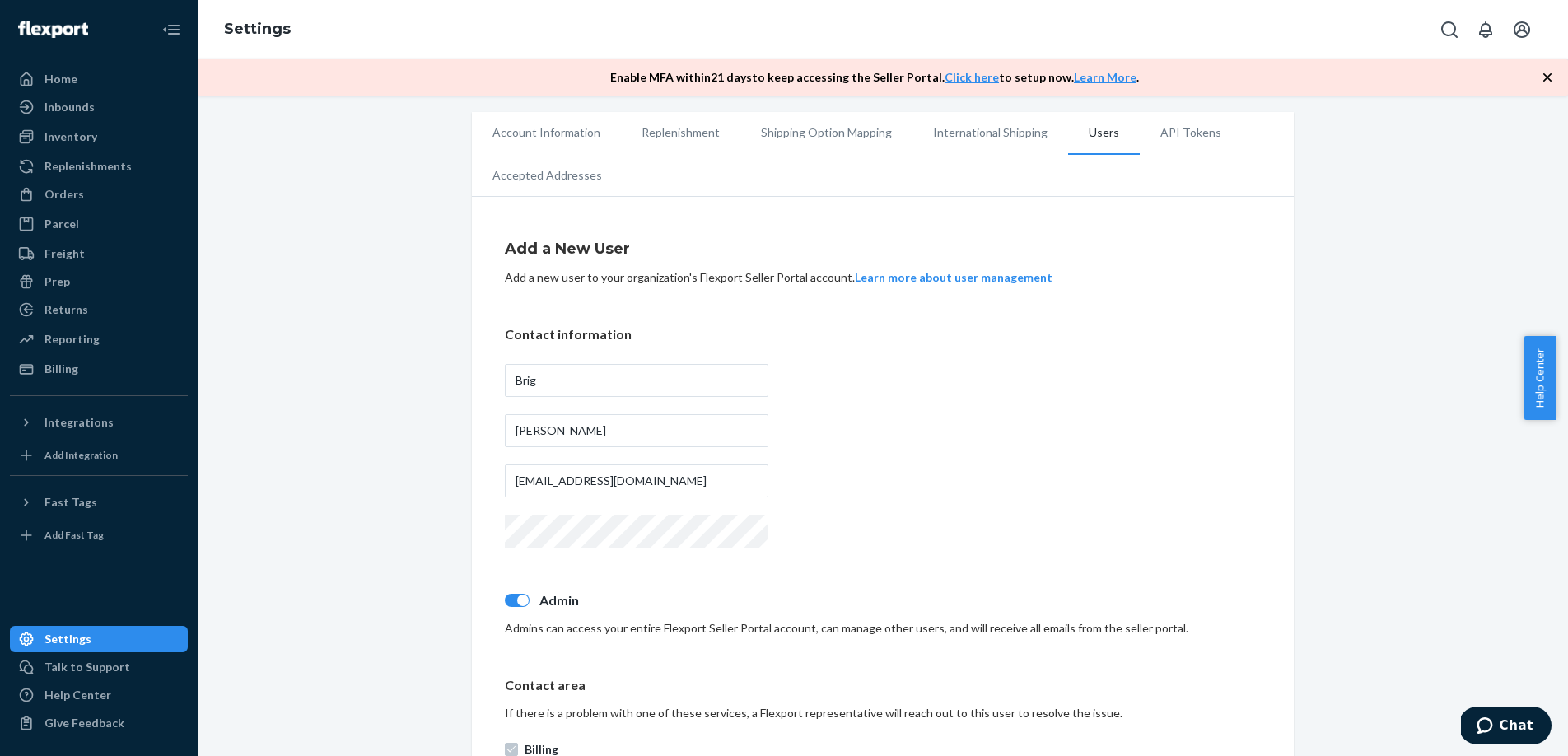
scroll to position [0, 0]
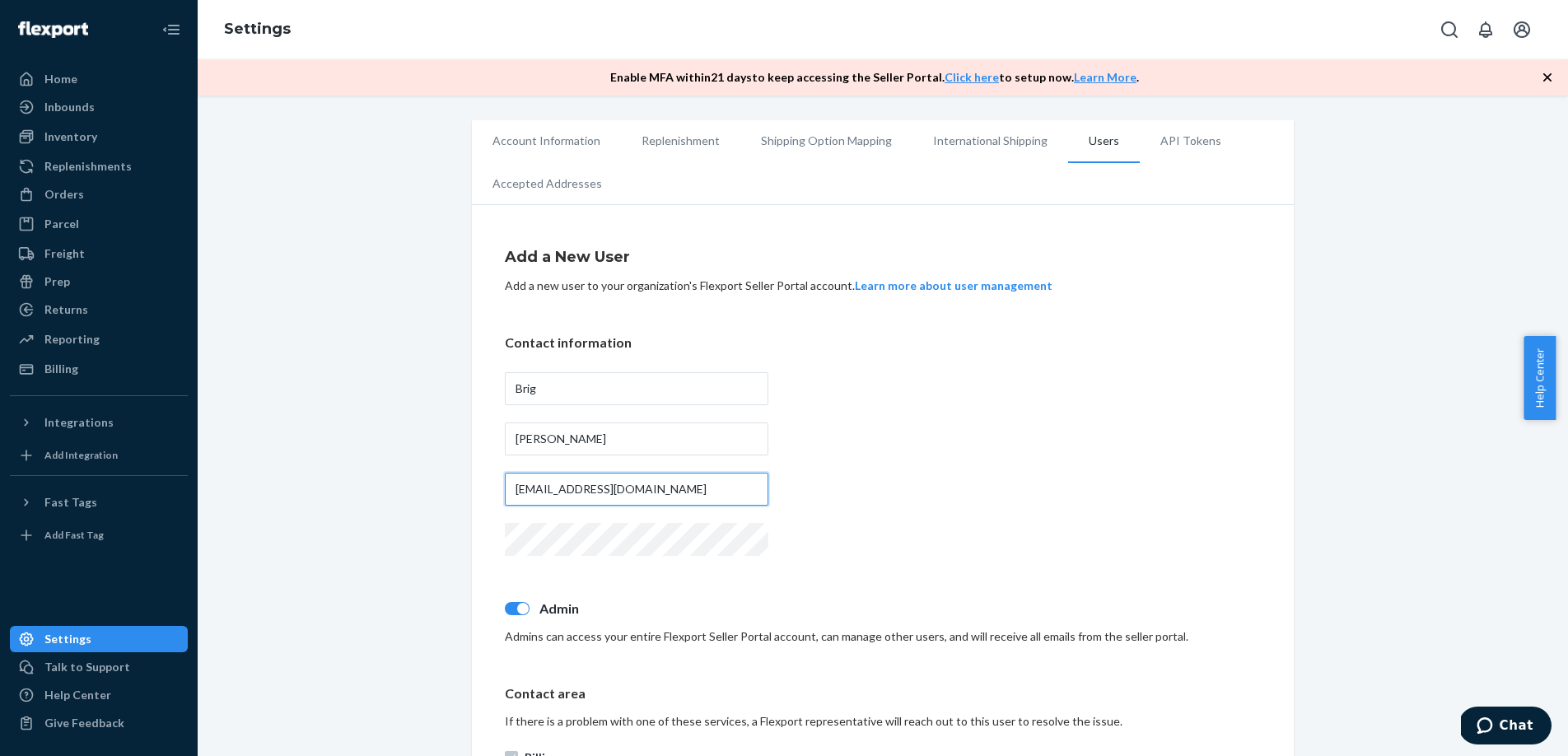
click at [668, 491] on input "[EMAIL_ADDRESS][DOMAIN_NAME]" at bounding box center [636, 489] width 264 height 33
click at [538, 130] on li "Account Information" at bounding box center [547, 140] width 149 height 42
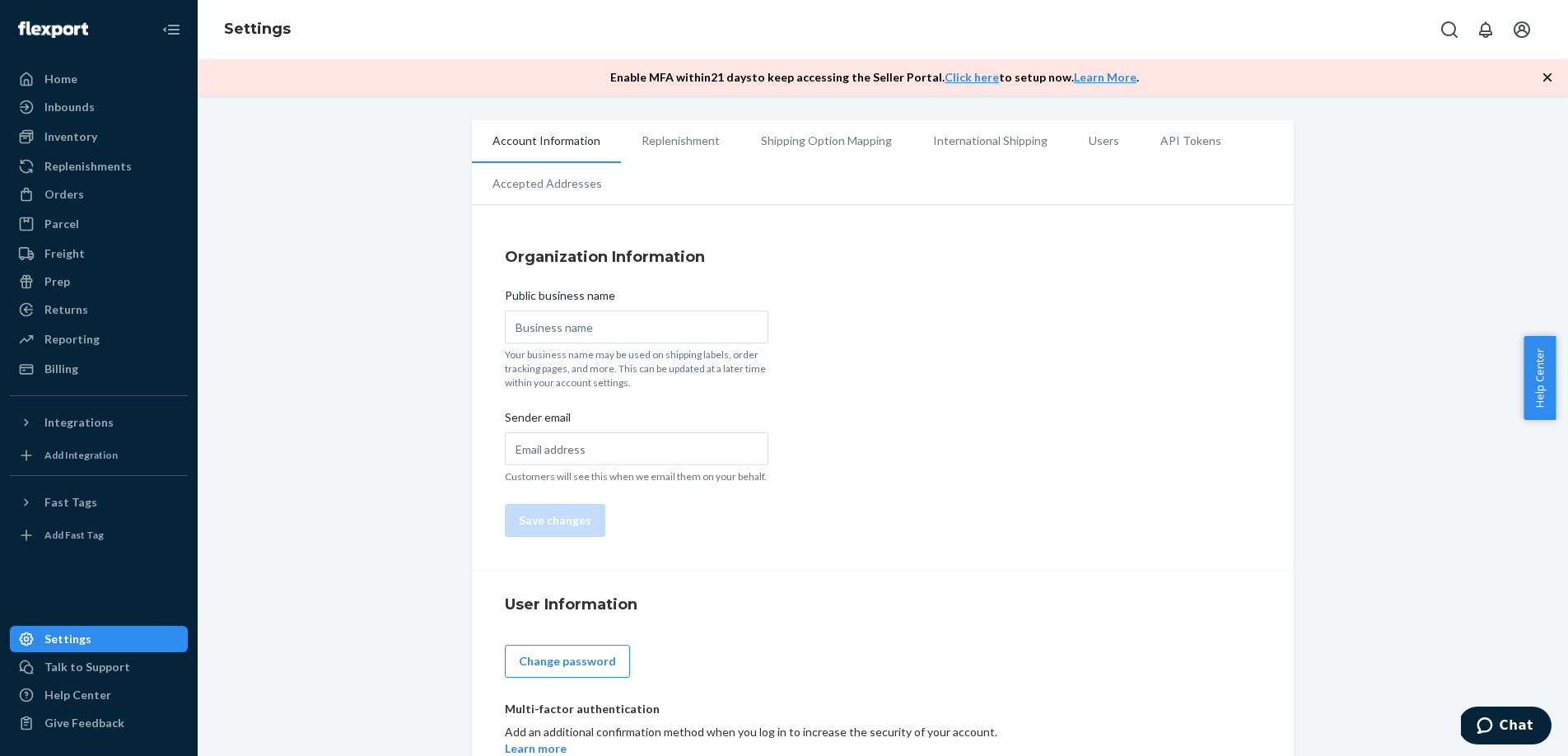
type input "SlideBelts"
click at [695, 160] on li "Replenishment" at bounding box center [680, 140] width 119 height 42
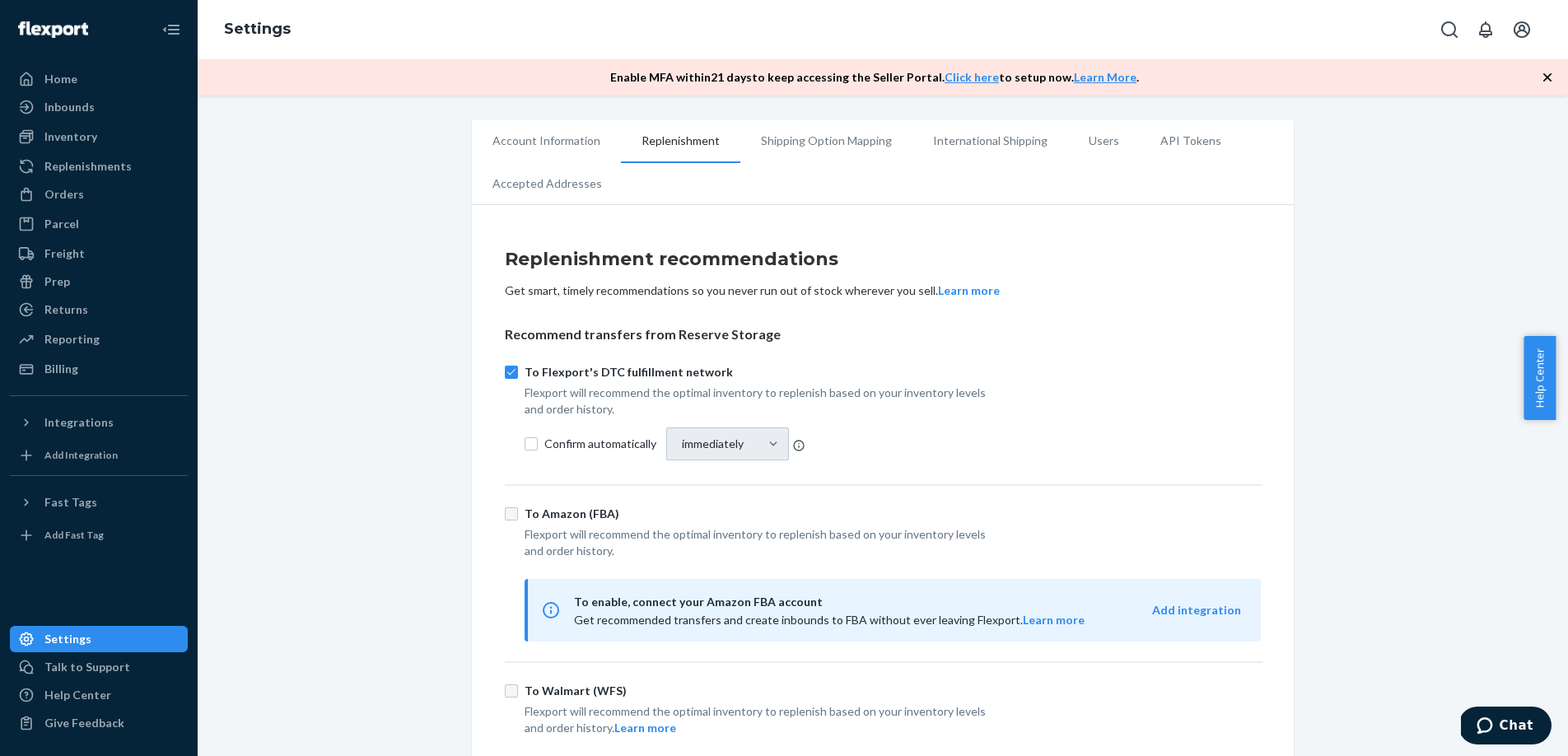
click at [561, 131] on li "Account Information" at bounding box center [547, 140] width 149 height 42
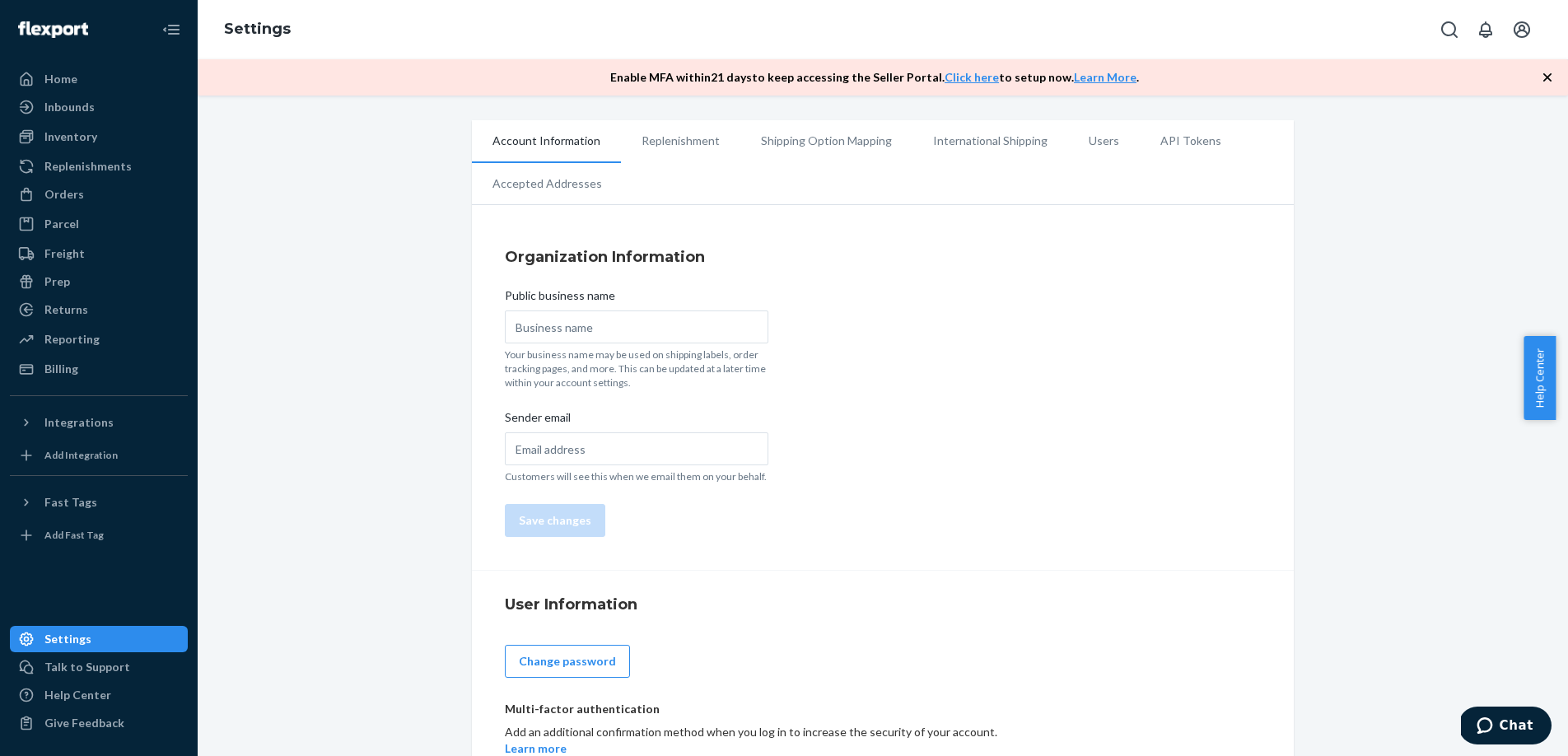
type input "SlideBelts"
drag, startPoint x: 613, startPoint y: 141, endPoint x: 664, endPoint y: 145, distance: 51.2
click at [621, 141] on li "Replenishment" at bounding box center [680, 140] width 119 height 42
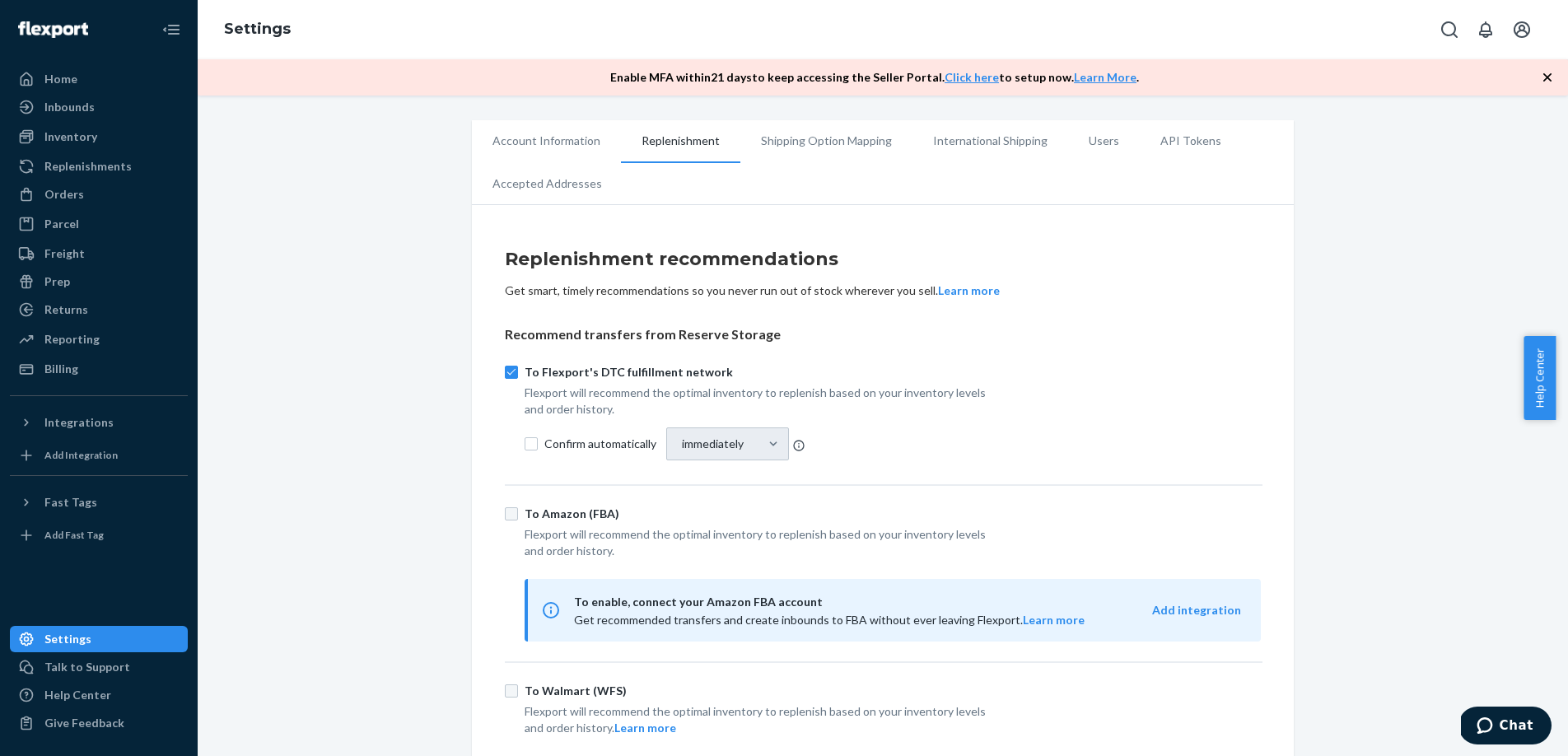
click at [665, 145] on li "Replenishment" at bounding box center [680, 141] width 119 height 43
click at [536, 136] on li "Account Information" at bounding box center [547, 140] width 149 height 42
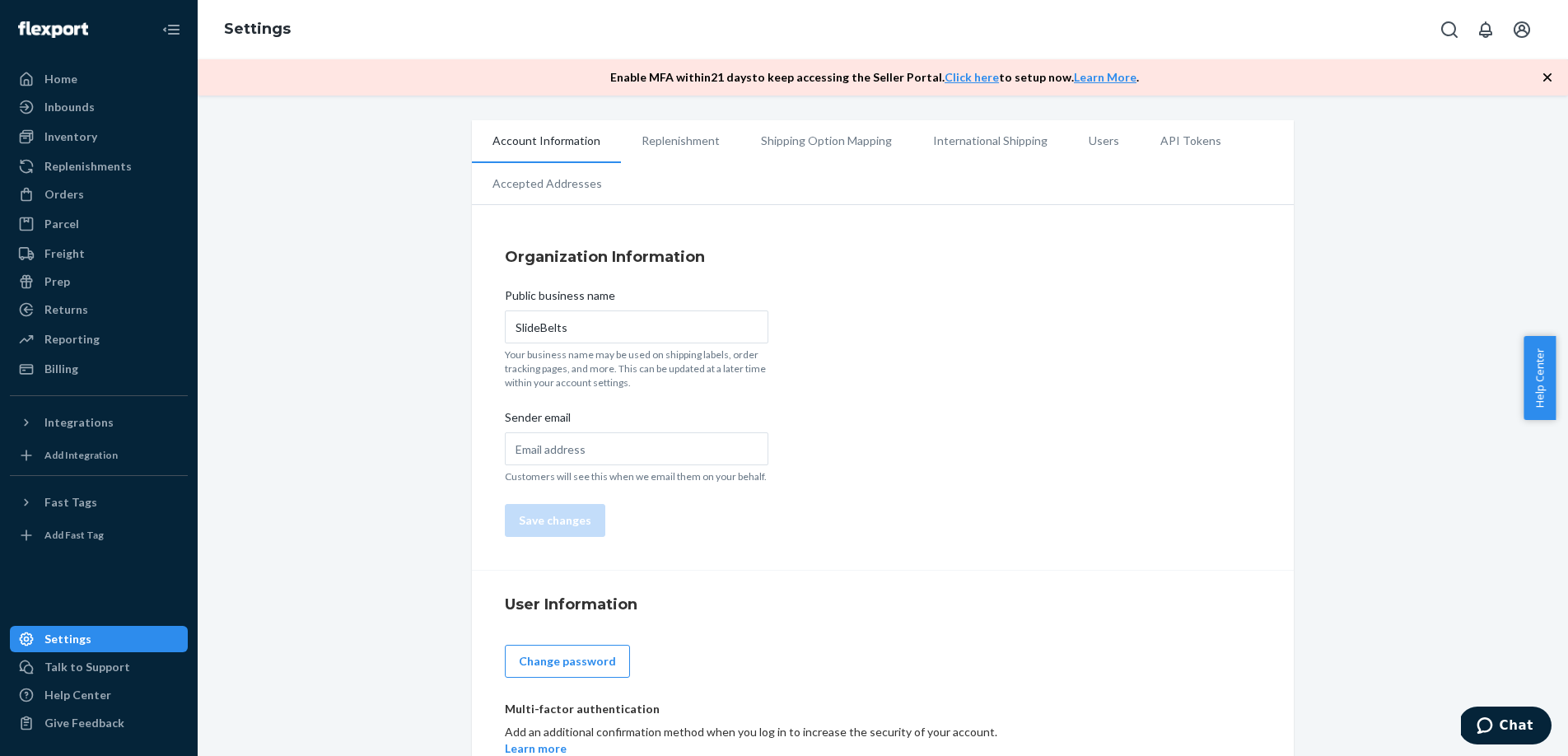
click at [550, 199] on li "Accepted Addresses" at bounding box center [547, 184] width 151 height 42
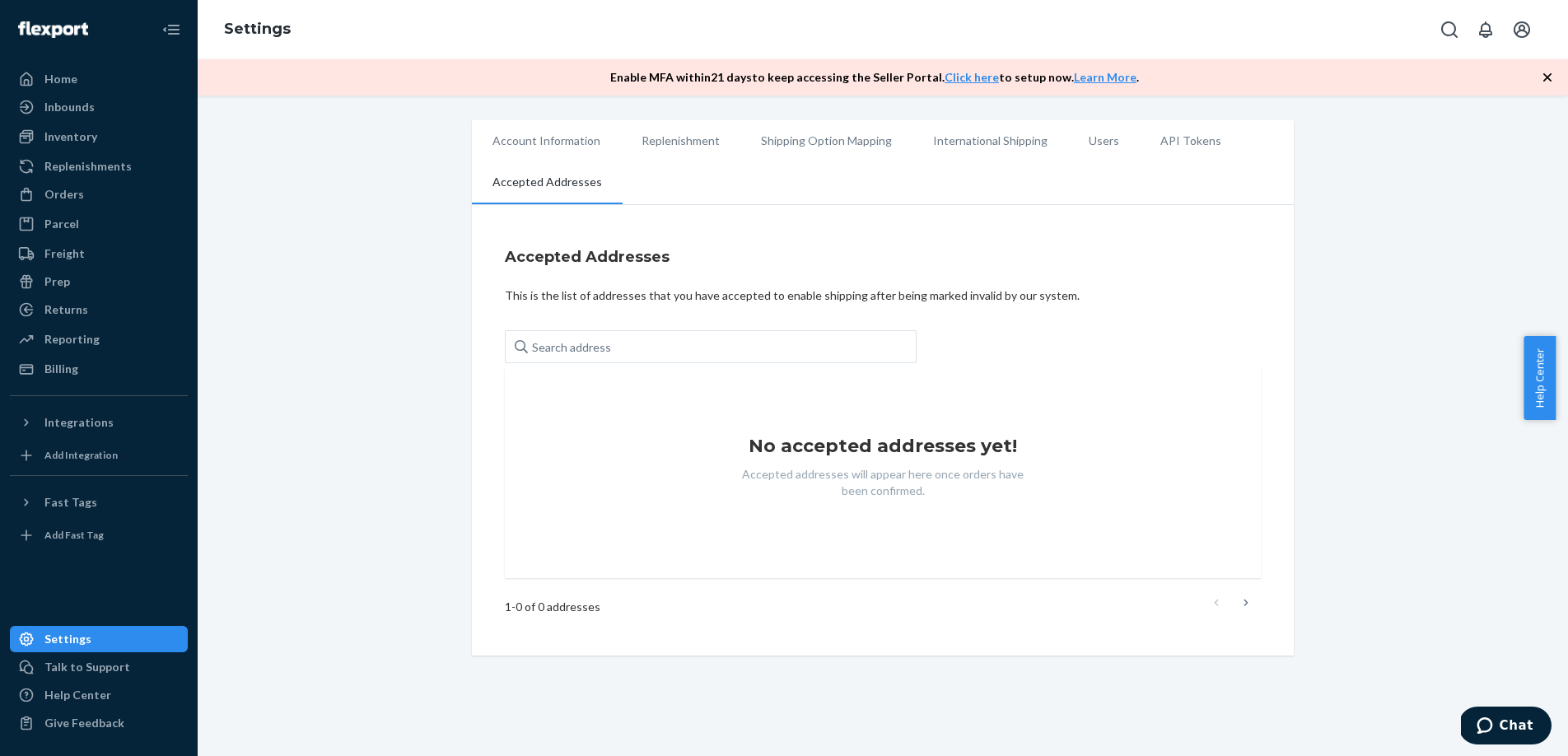
click at [541, 136] on li "Account Information" at bounding box center [547, 140] width 149 height 42
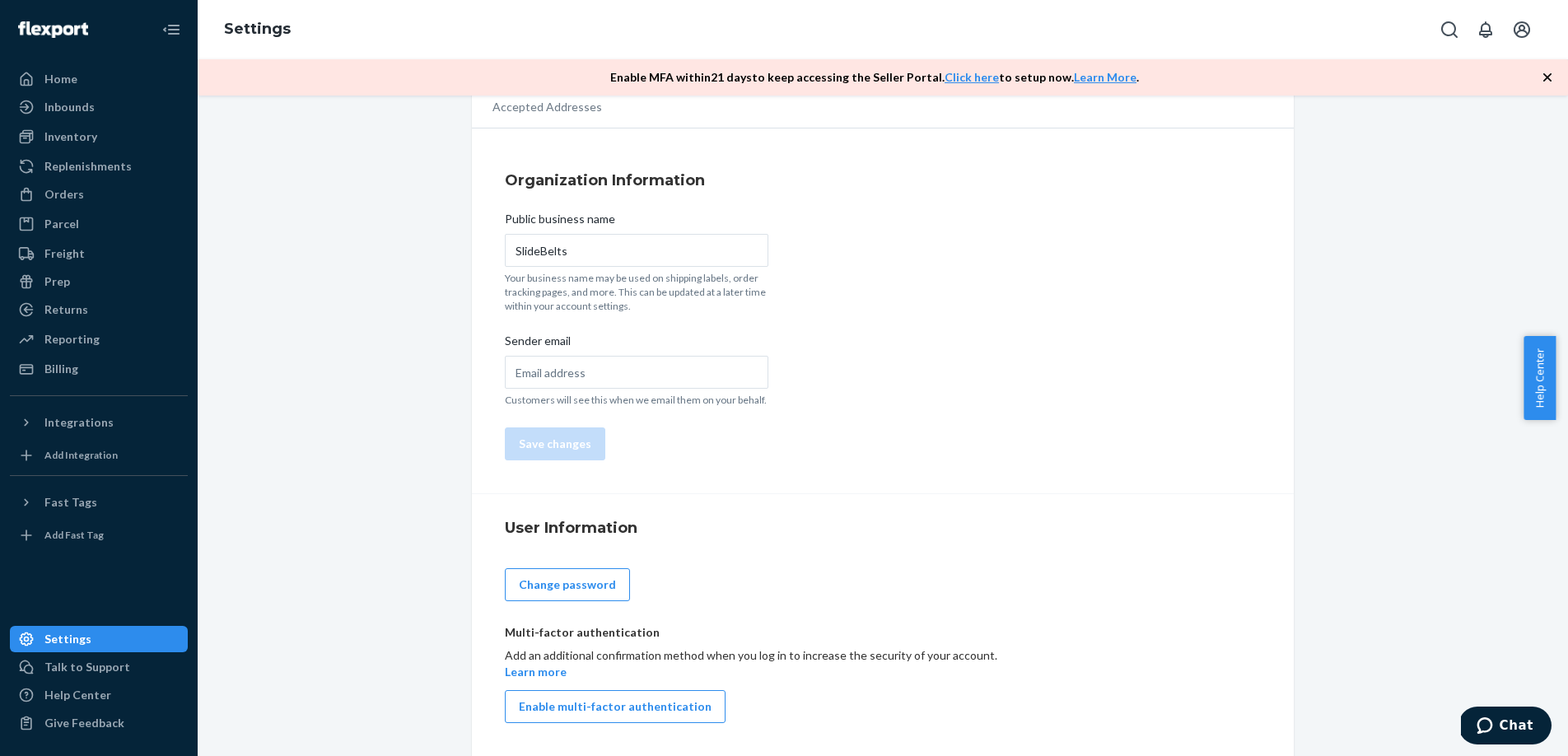
scroll to position [73, 0]
click at [680, 363] on input "Sender email" at bounding box center [636, 375] width 264 height 33
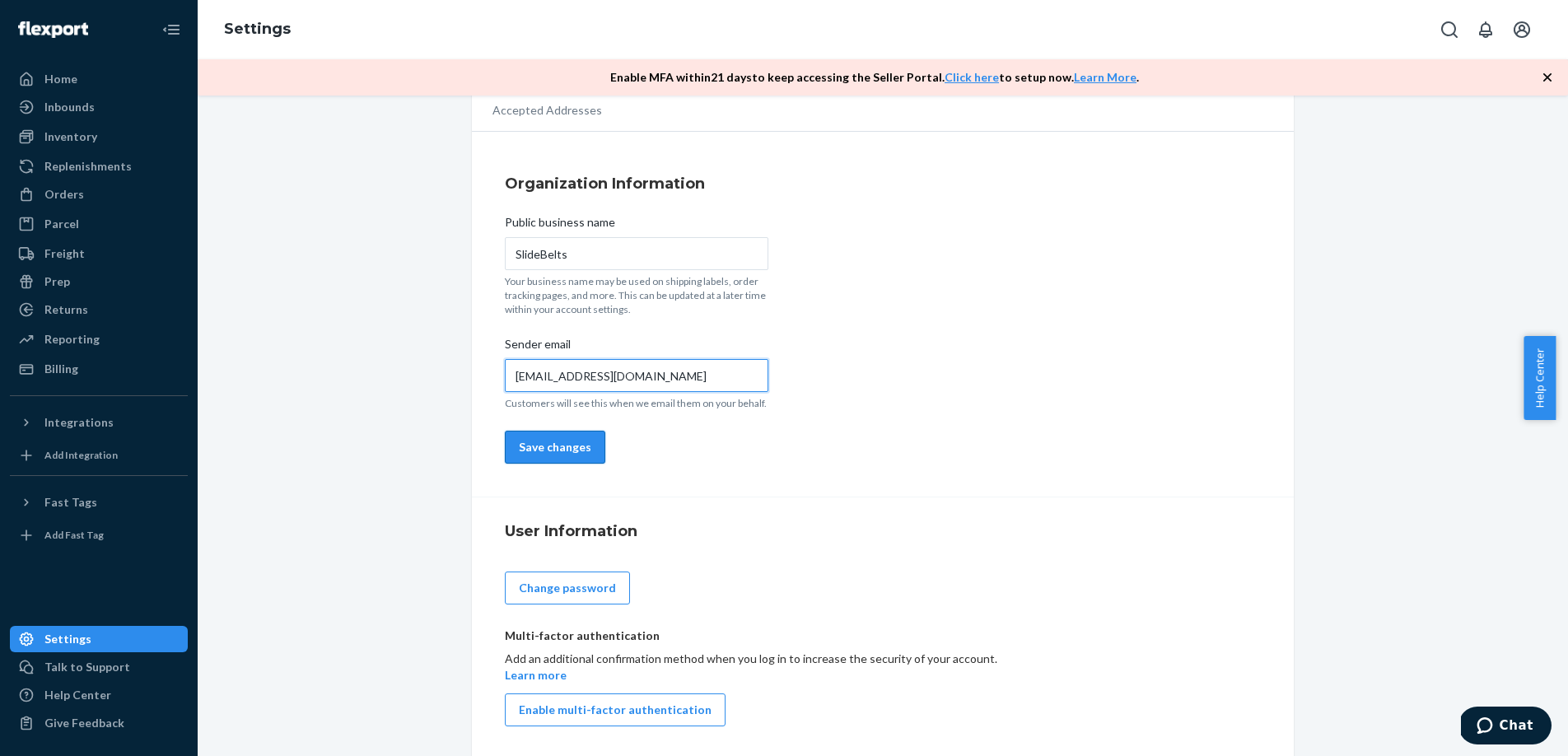
type input "[EMAIL_ADDRESS][DOMAIN_NAME]"
click at [541, 451] on button "Save changes" at bounding box center [555, 447] width 101 height 33
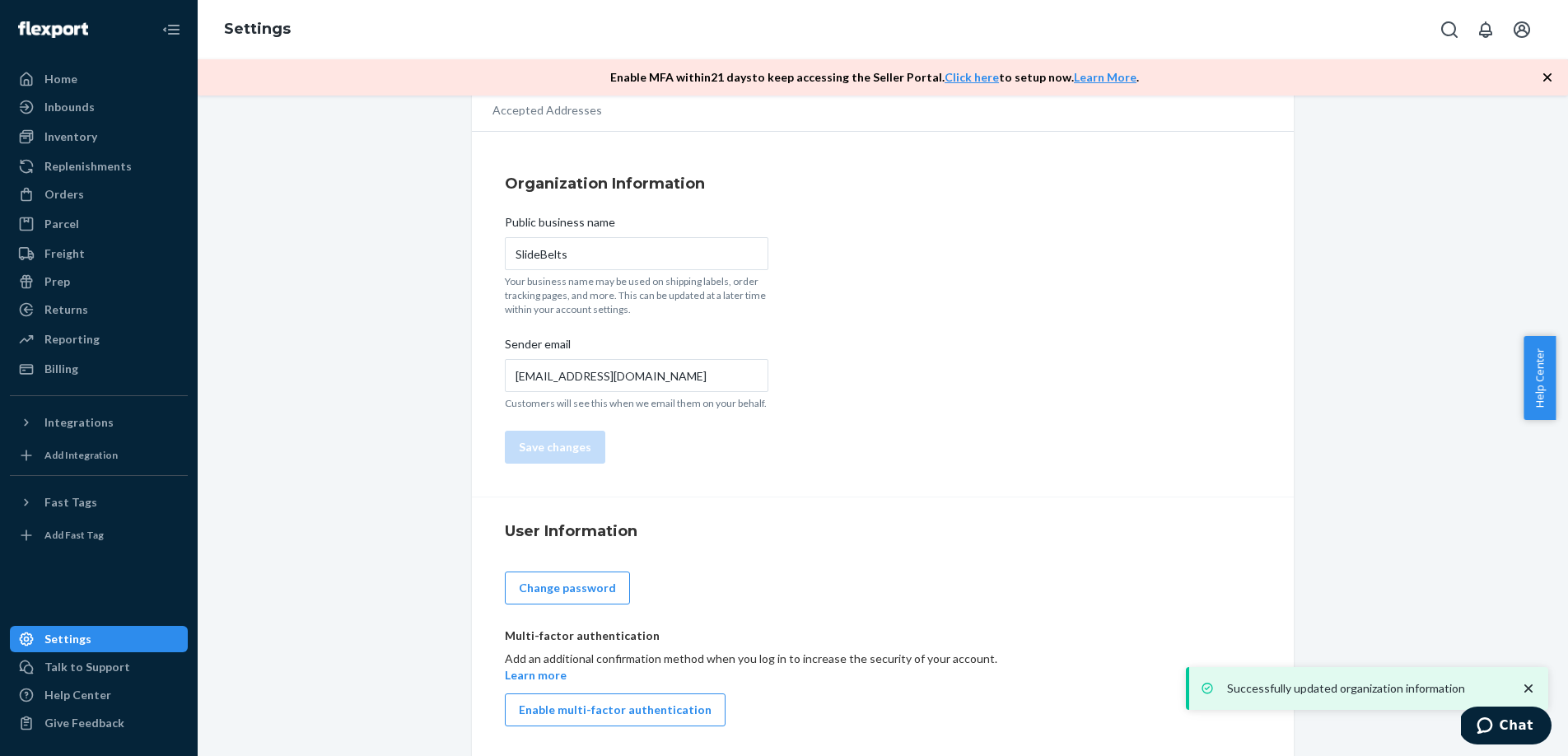
scroll to position [76, 0]
drag, startPoint x: 311, startPoint y: 445, endPoint x: 348, endPoint y: 426, distance: 41.6
click at [321, 438] on div "Account Information Replenishment Shipping Option Mapping International Shippin…" at bounding box center [882, 399] width 1346 height 712
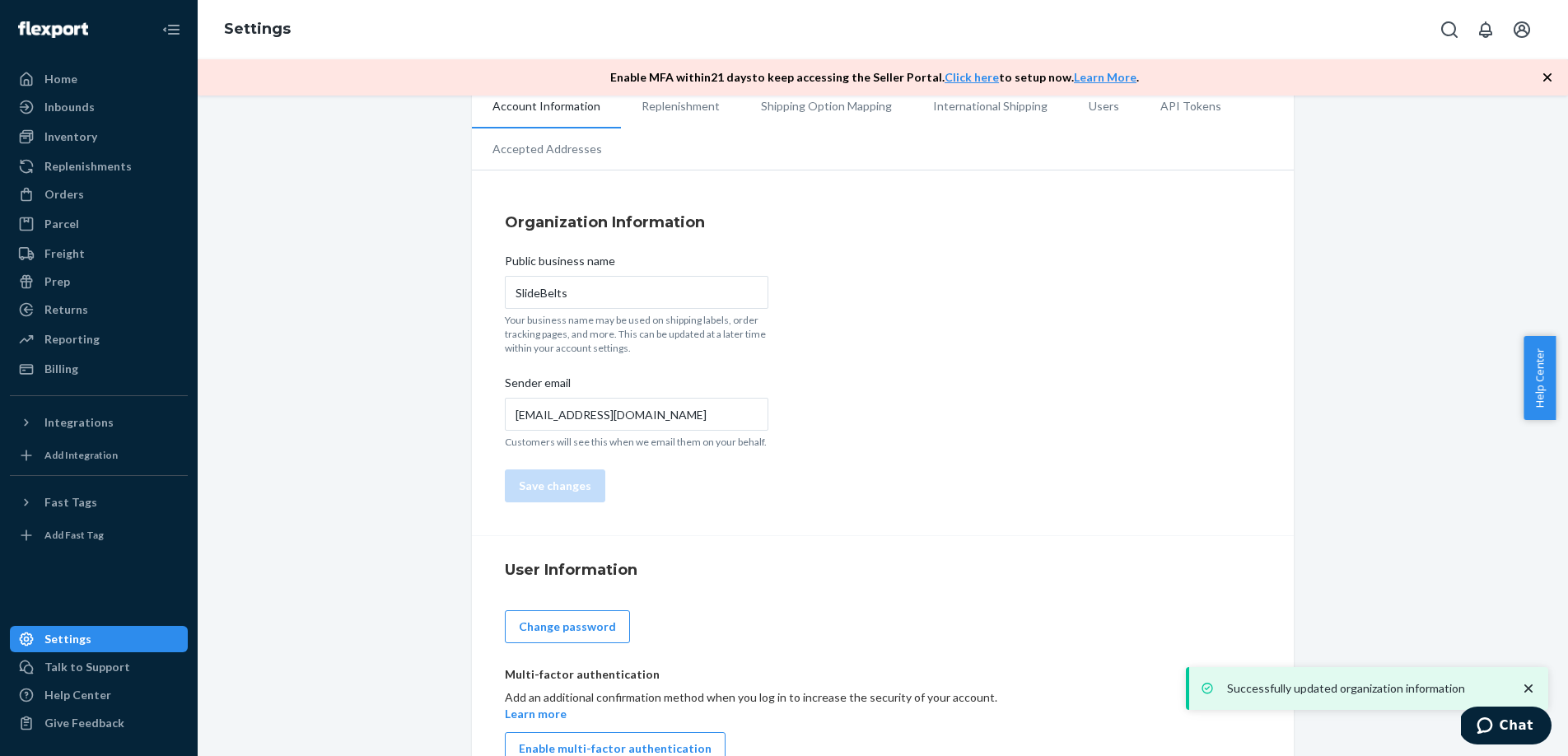
scroll to position [0, 0]
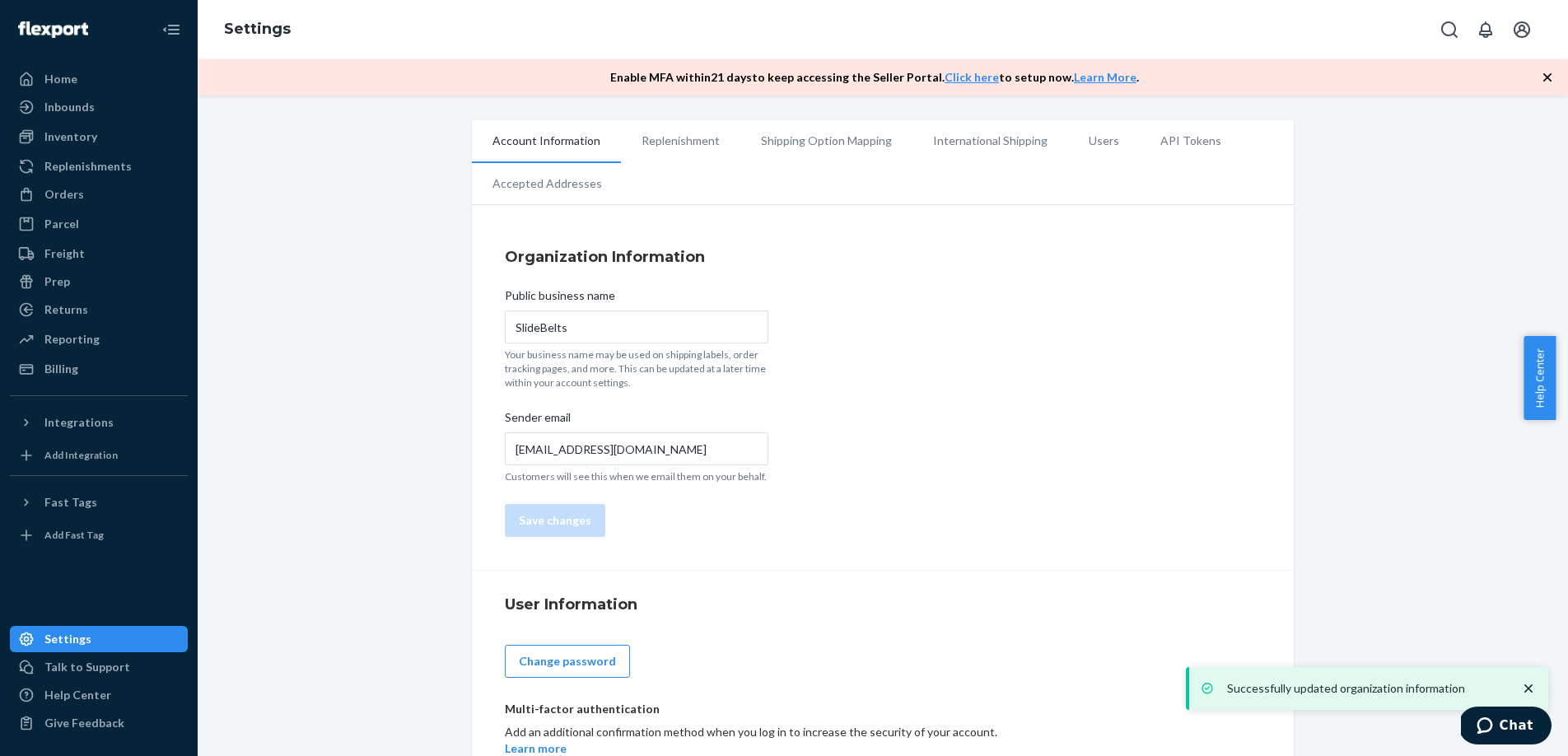
drag, startPoint x: 681, startPoint y: 120, endPoint x: 624, endPoint y: 165, distance: 72.6
click at [681, 121] on li "Replenishment" at bounding box center [680, 140] width 119 height 42
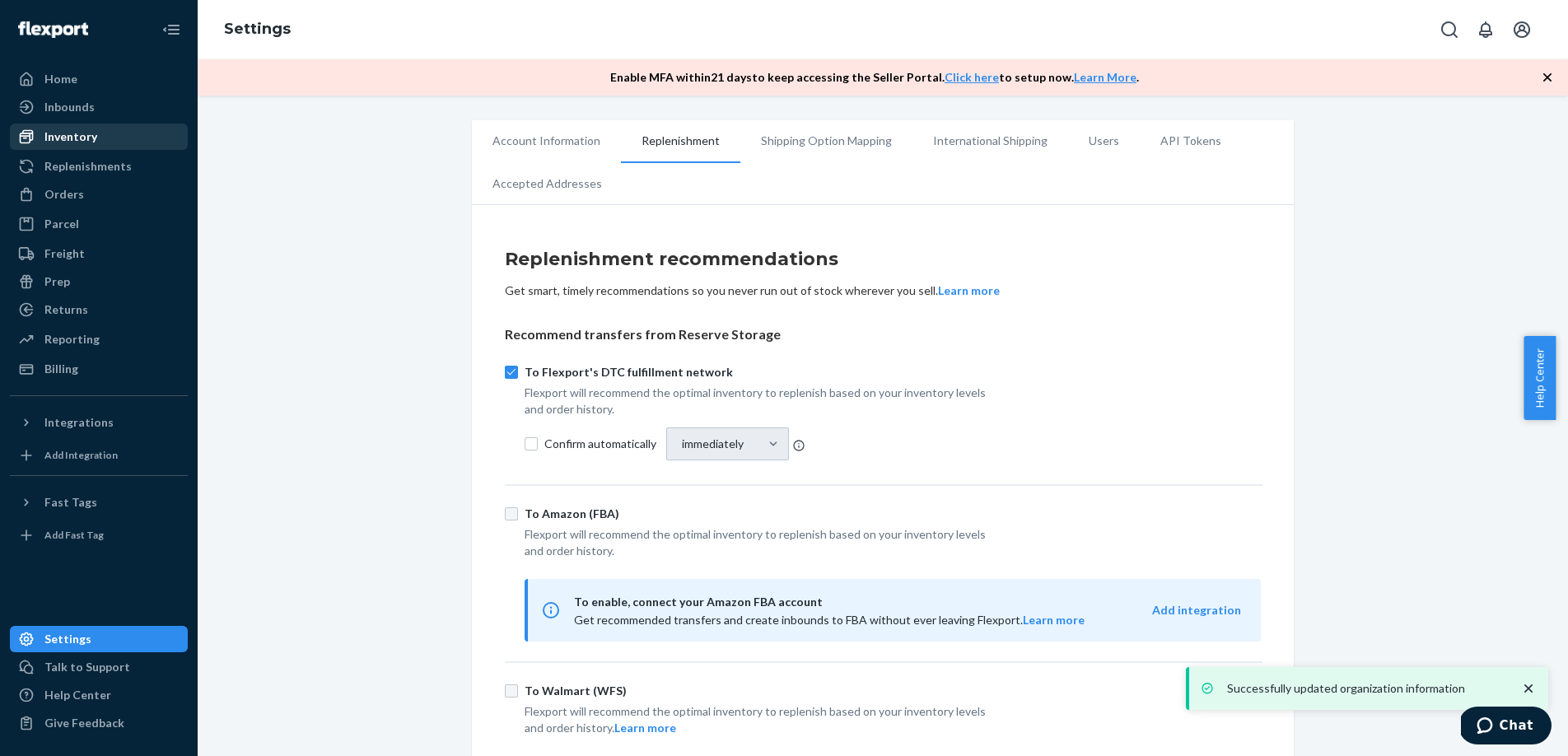
drag, startPoint x: 47, startPoint y: 102, endPoint x: 129, endPoint y: 190, distance: 120.3
click at [47, 102] on div "Inbounds" at bounding box center [70, 106] width 50 height 16
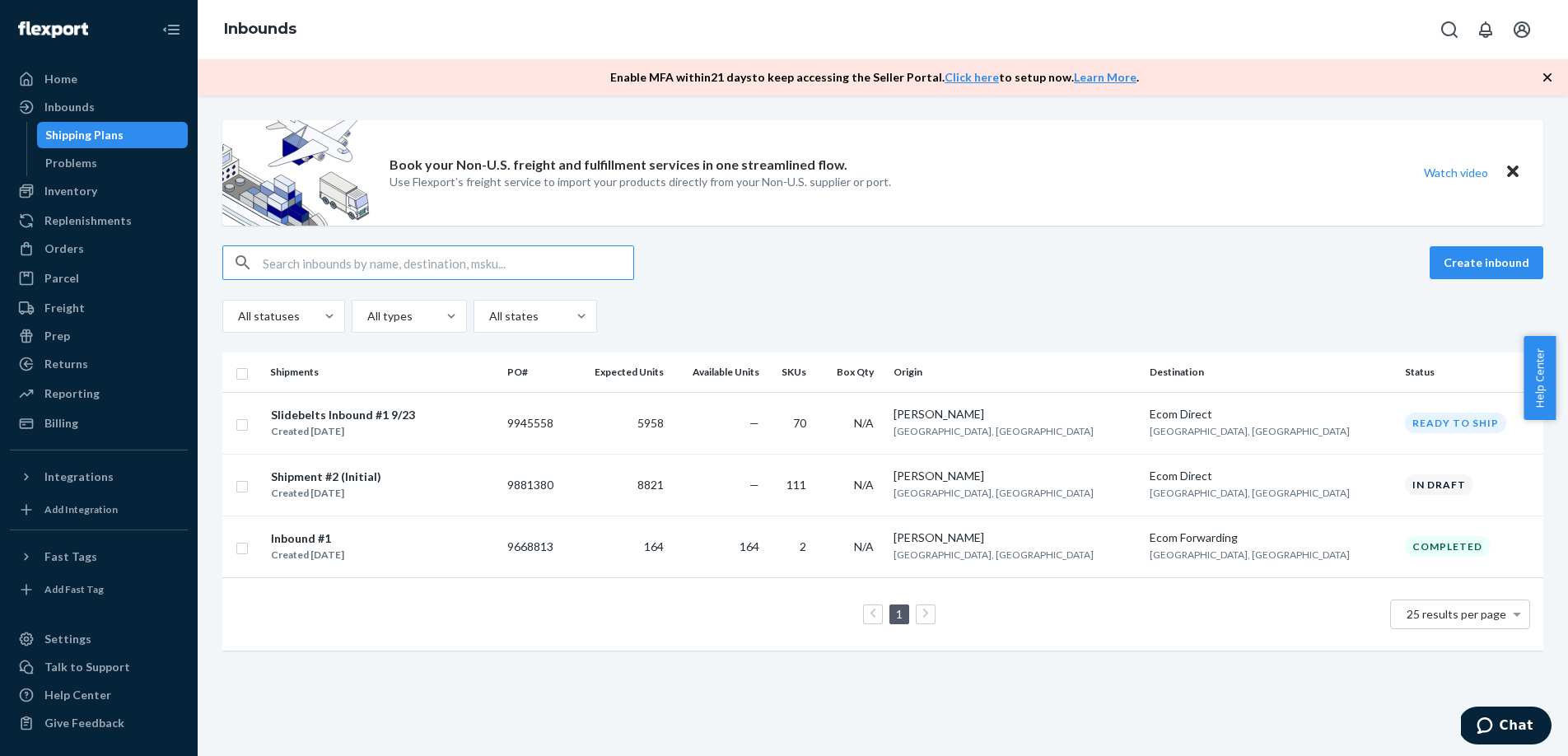
click at [763, 268] on div "Create inbound" at bounding box center [883, 263] width 1321 height 35
click at [819, 559] on td "2" at bounding box center [792, 546] width 53 height 62
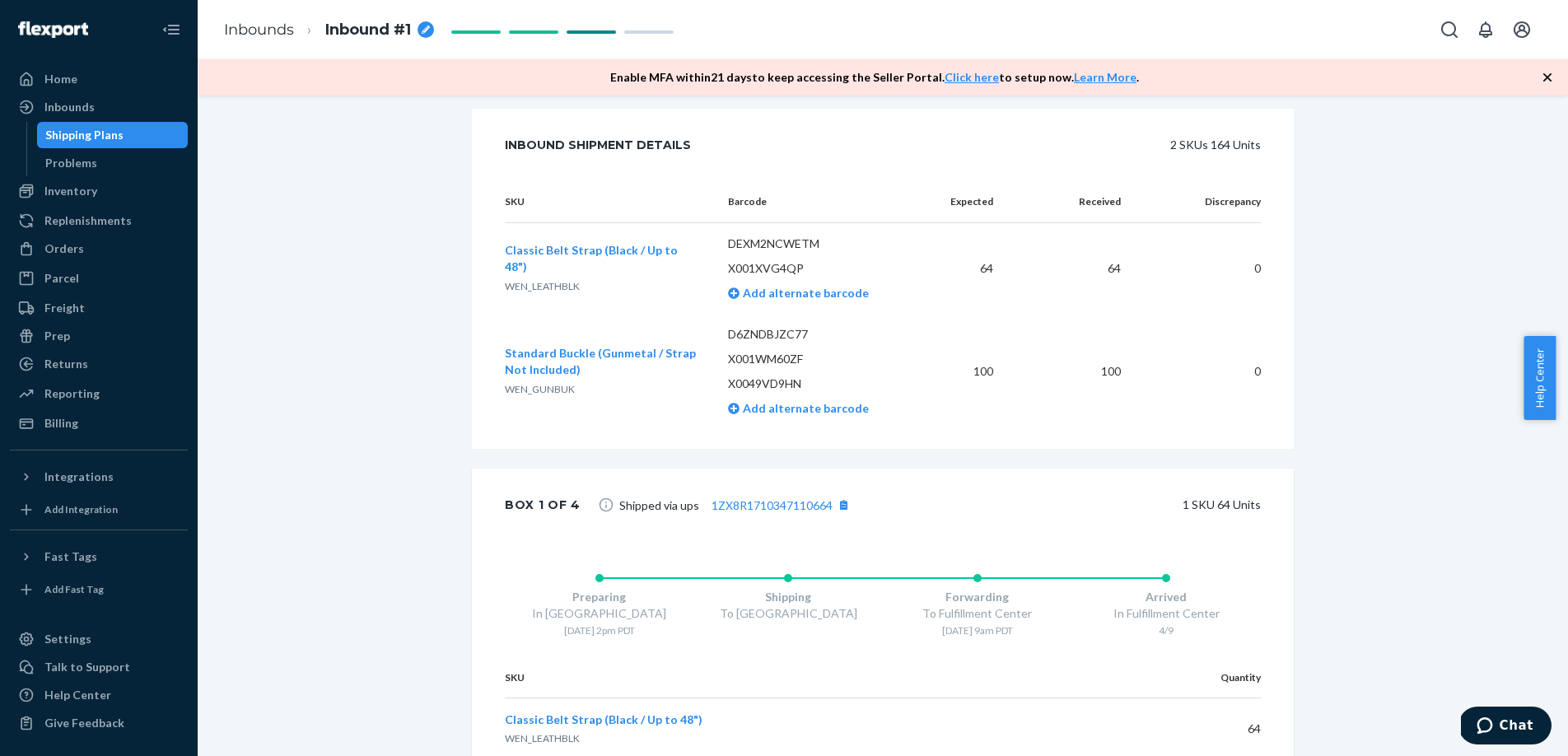
scroll to position [197, 0]
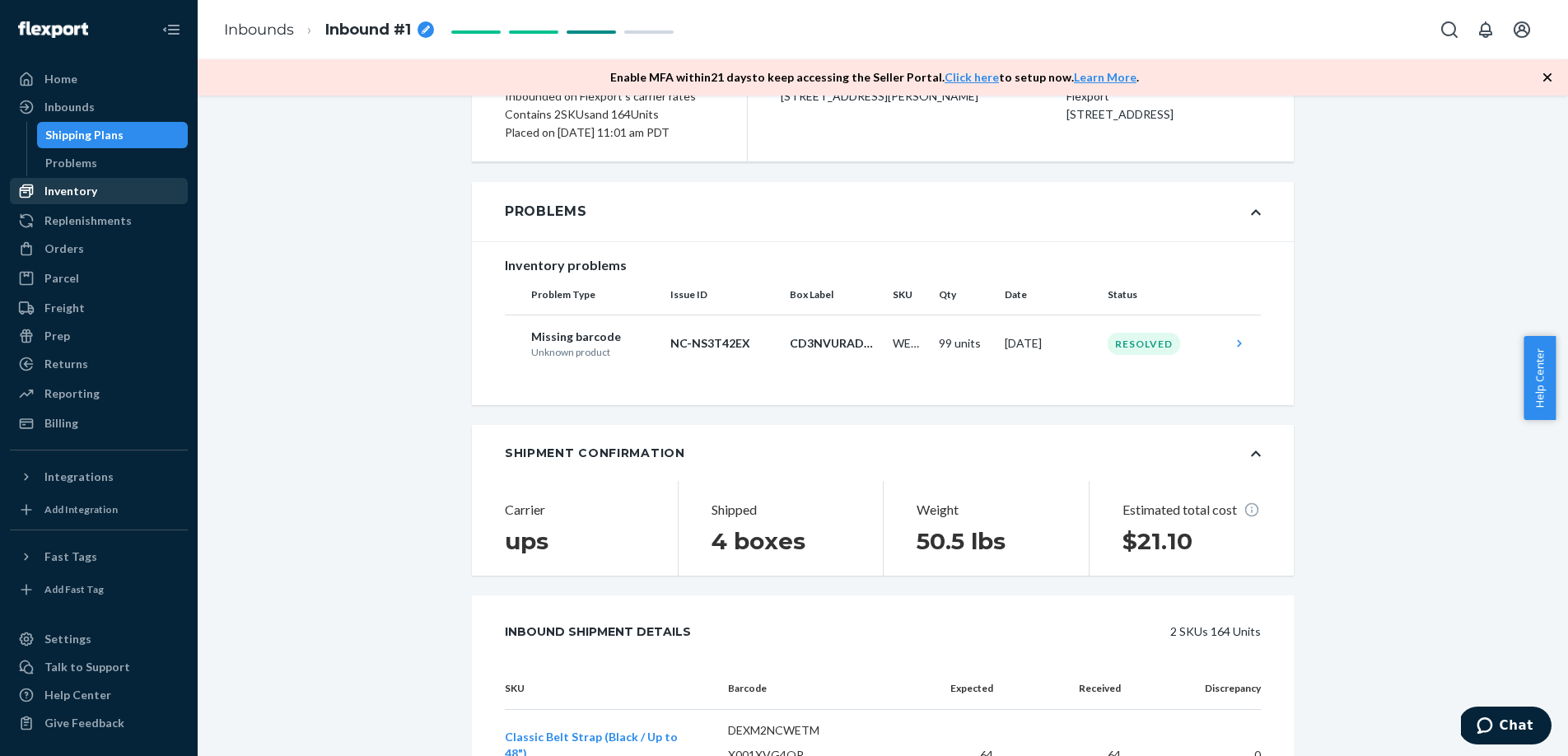
click at [102, 197] on div "Inventory" at bounding box center [99, 191] width 175 height 23
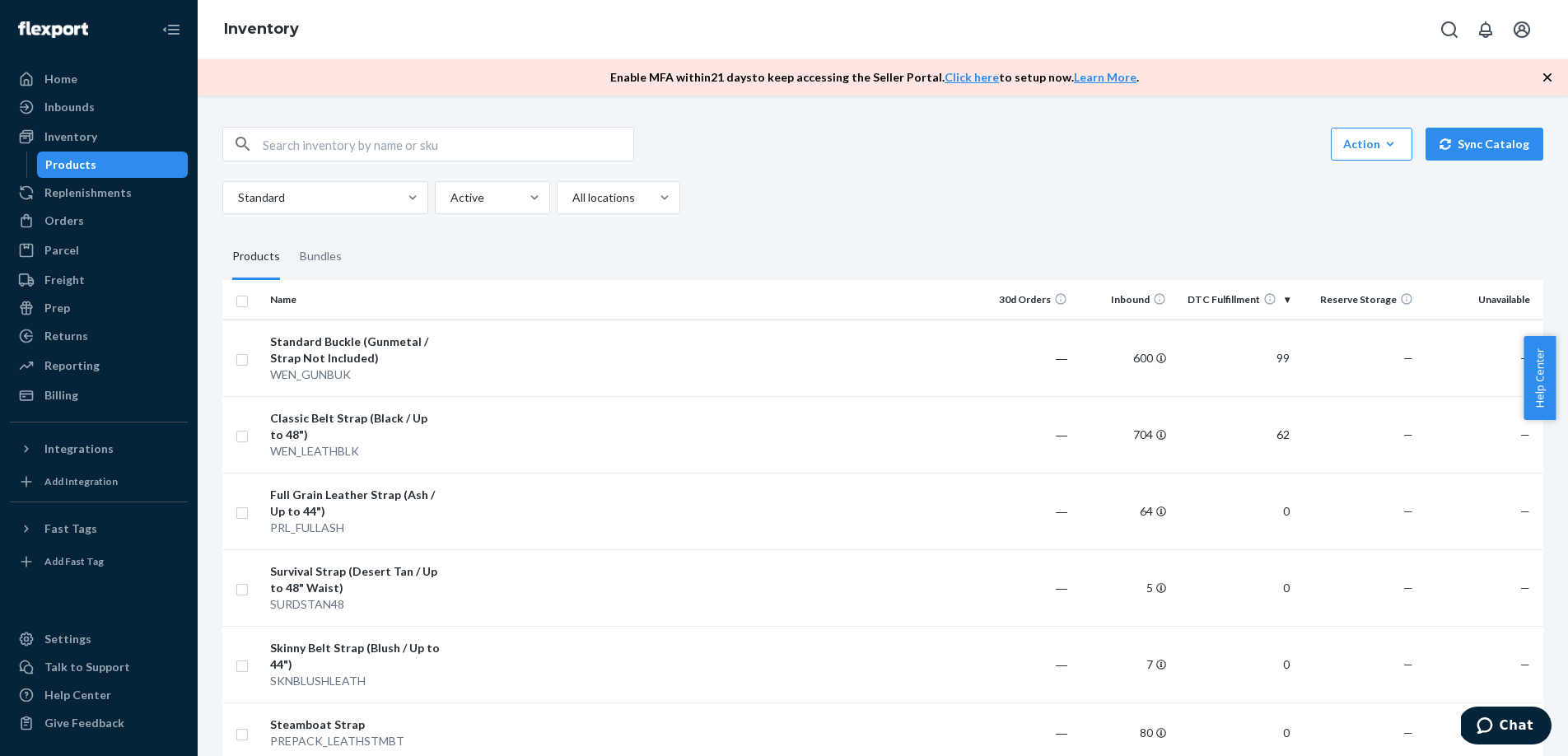
click at [983, 234] on fieldset "Products Bundles" at bounding box center [883, 257] width 1321 height 46
click at [103, 109] on div "Inbounds" at bounding box center [99, 107] width 175 height 23
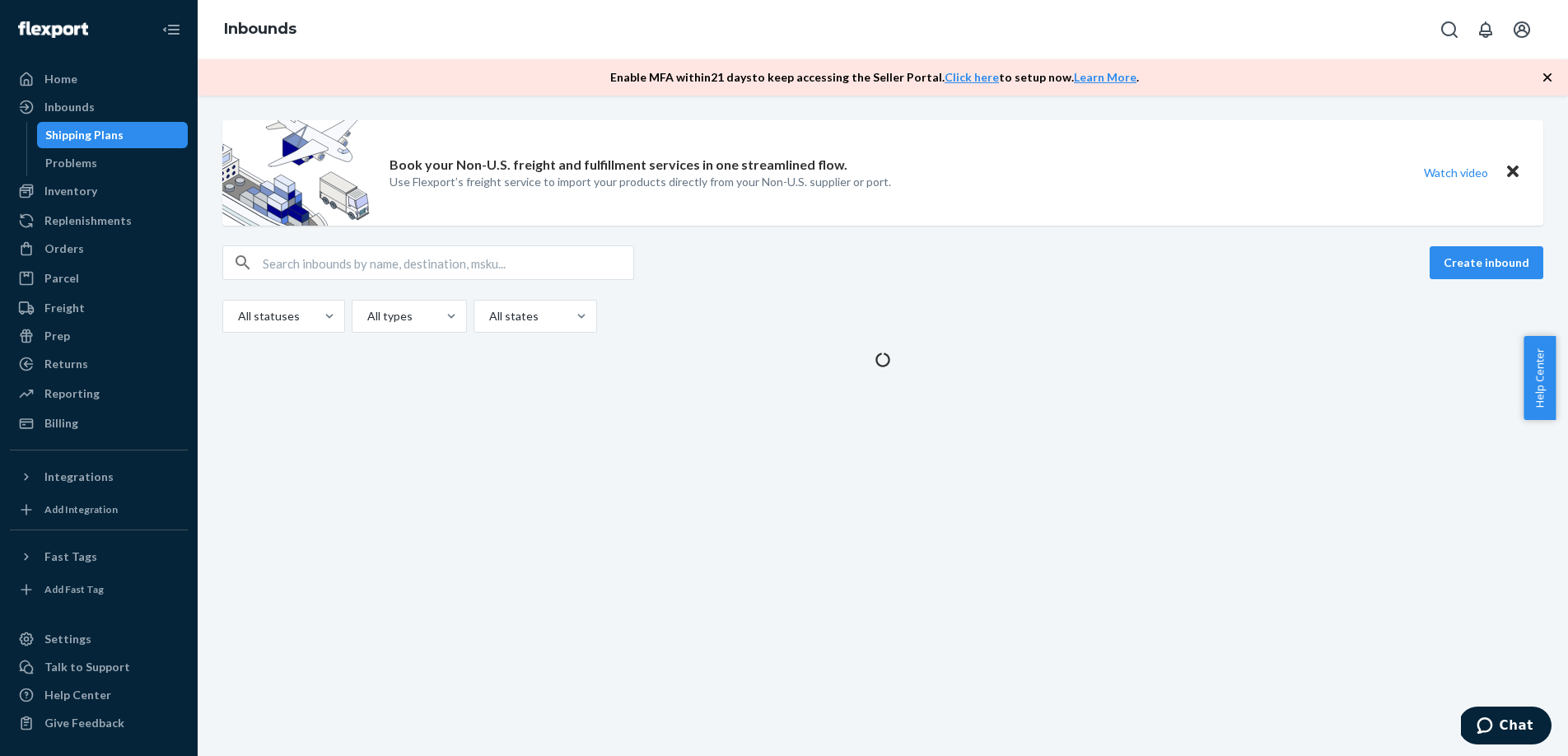
drag, startPoint x: 1118, startPoint y: 283, endPoint x: 1009, endPoint y: 270, distance: 109.8
click at [1118, 282] on div "Create inbound All statuses All types All states" at bounding box center [883, 289] width 1321 height 87
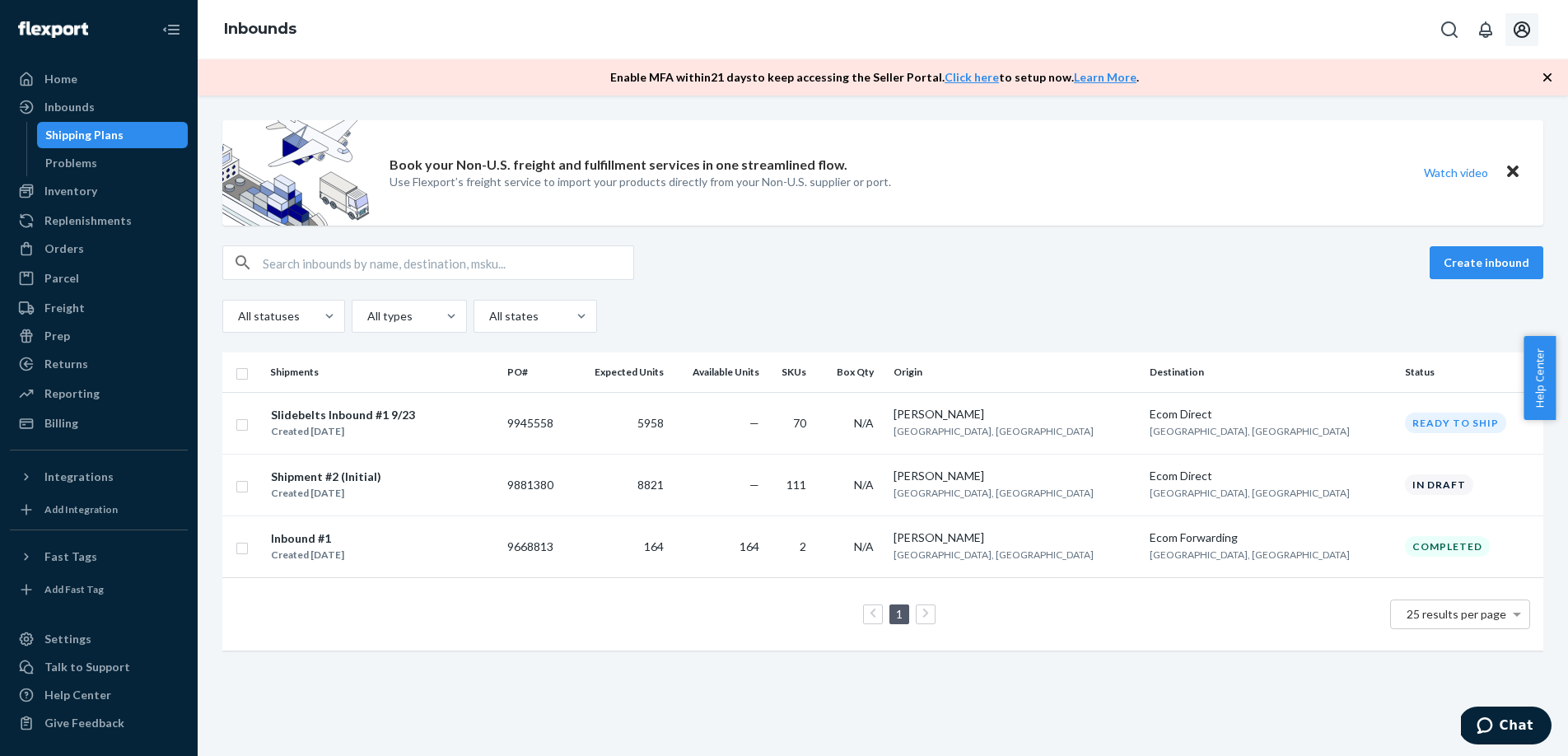
click at [1518, 34] on icon "Open account menu" at bounding box center [1522, 29] width 19 height 19
click at [1462, 161] on div "Log out" at bounding box center [1484, 177] width 124 height 31
